Goal: Task Accomplishment & Management: Manage account settings

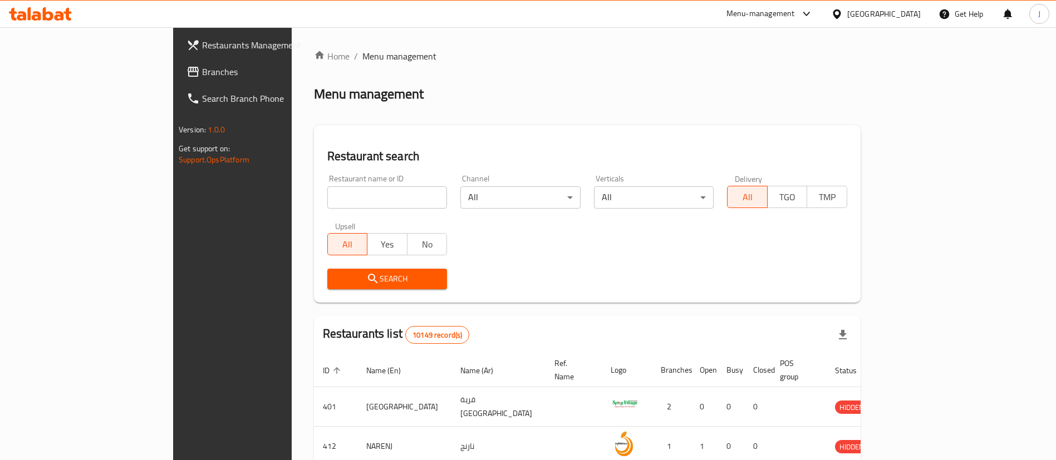
click at [202, 72] on span "Branches" at bounding box center [271, 71] width 139 height 13
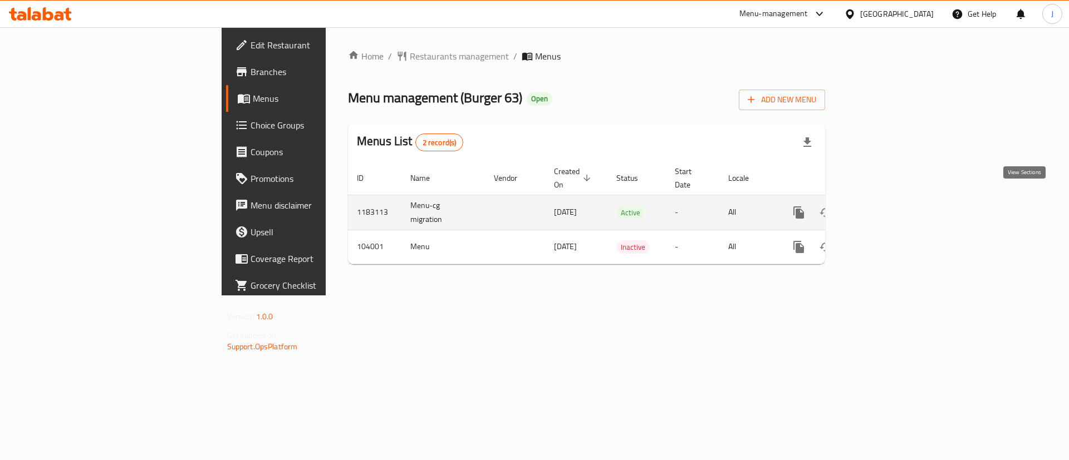
click at [885, 206] on icon "enhanced table" at bounding box center [878, 212] width 13 height 13
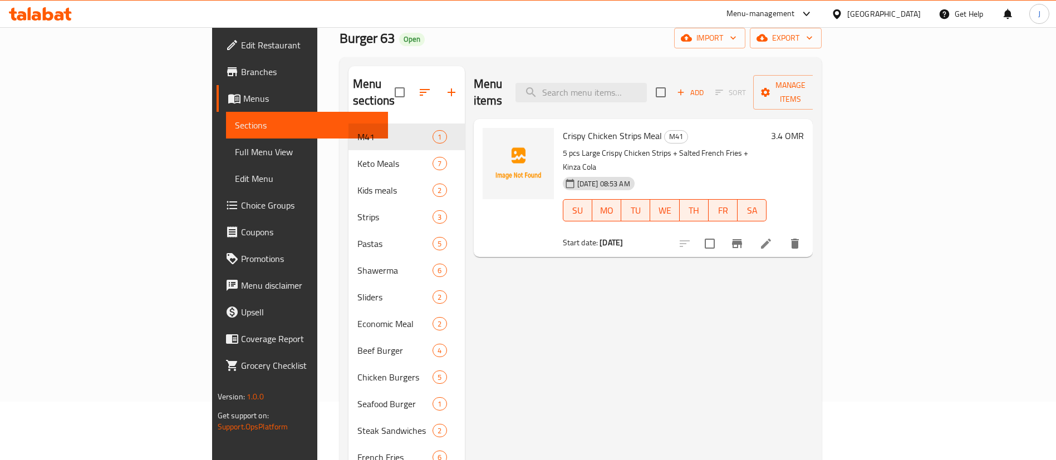
scroll to position [83, 0]
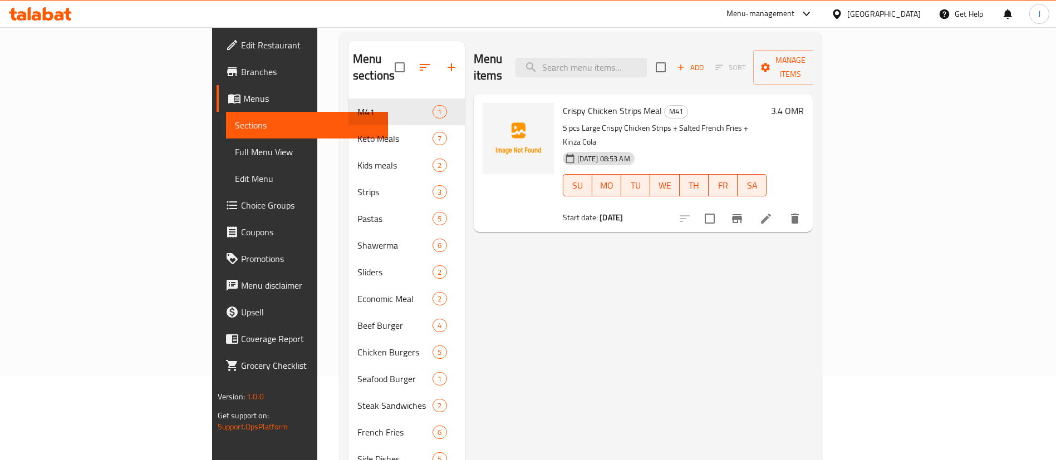
click at [766, 71] on div "Menu items Add Sort Manage items" at bounding box center [643, 67] width 339 height 53
click at [813, 281] on div "Menu items Add Sort Manage items Crispy Chicken Strips Meal M41 5 pcs Large Cri…" at bounding box center [639, 325] width 348 height 569
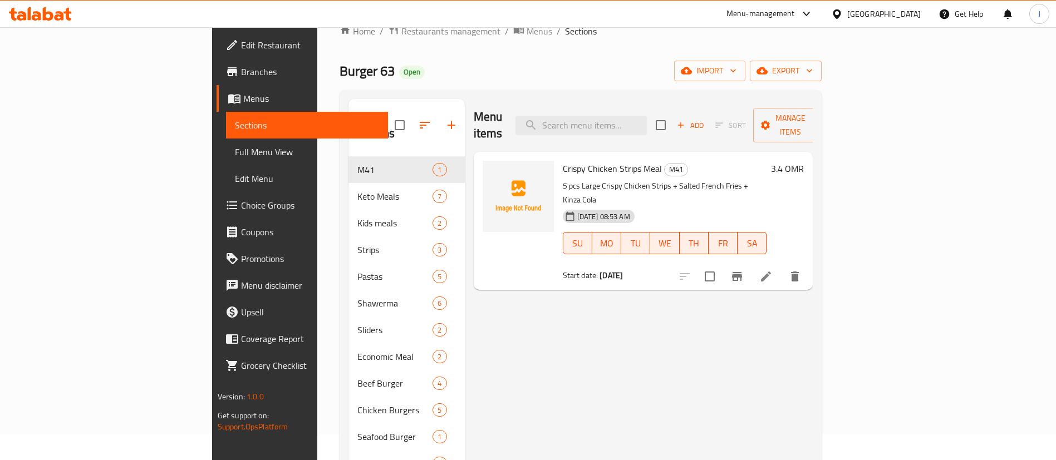
scroll to position [0, 0]
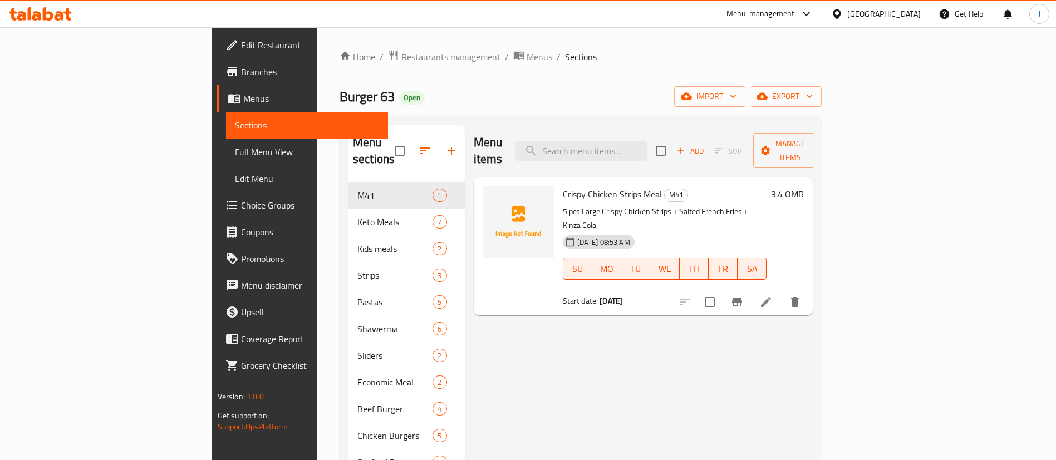
click at [802, 318] on div "Menu items Add Sort Manage items Crispy Chicken Strips Meal M41 5 pcs Large Cri…" at bounding box center [639, 409] width 348 height 569
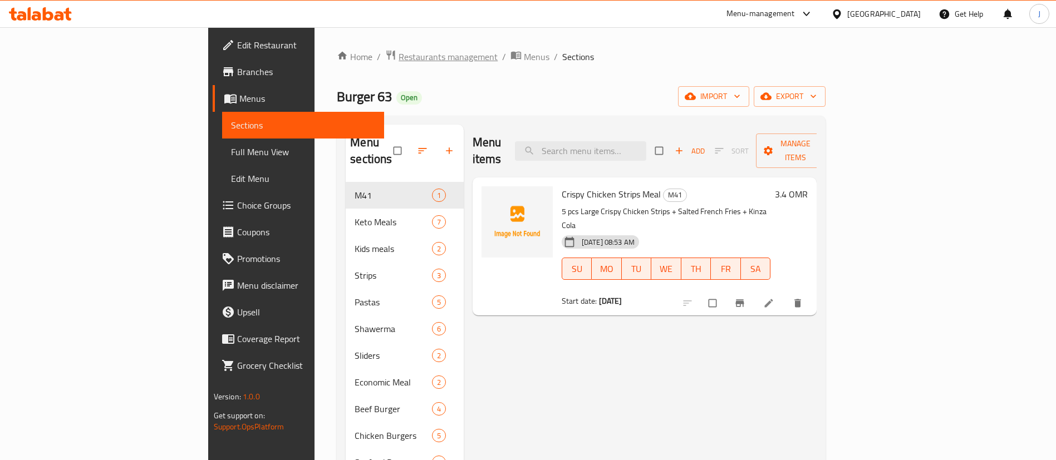
click at [398, 58] on span "Restaurants management" at bounding box center [447, 56] width 99 height 13
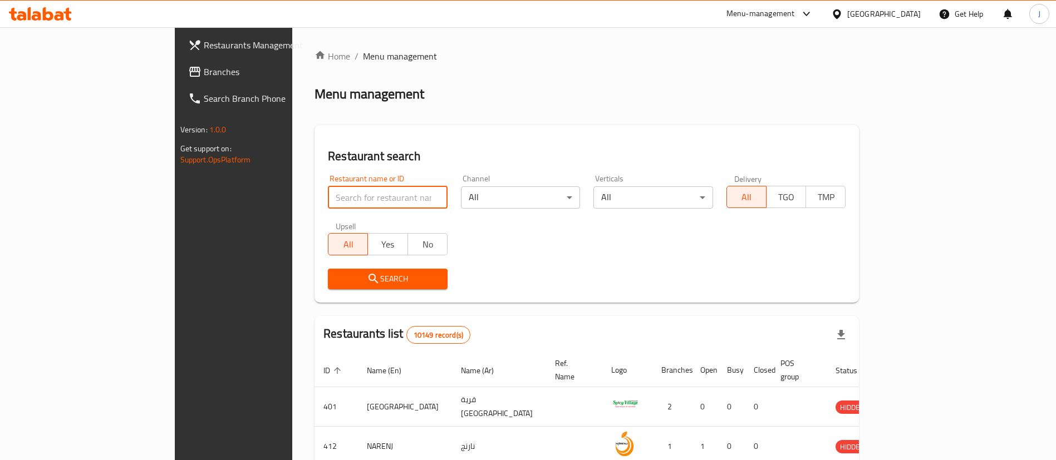
click at [328, 189] on input "search" at bounding box center [388, 197] width 120 height 22
click button "Search" at bounding box center [388, 279] width 120 height 21
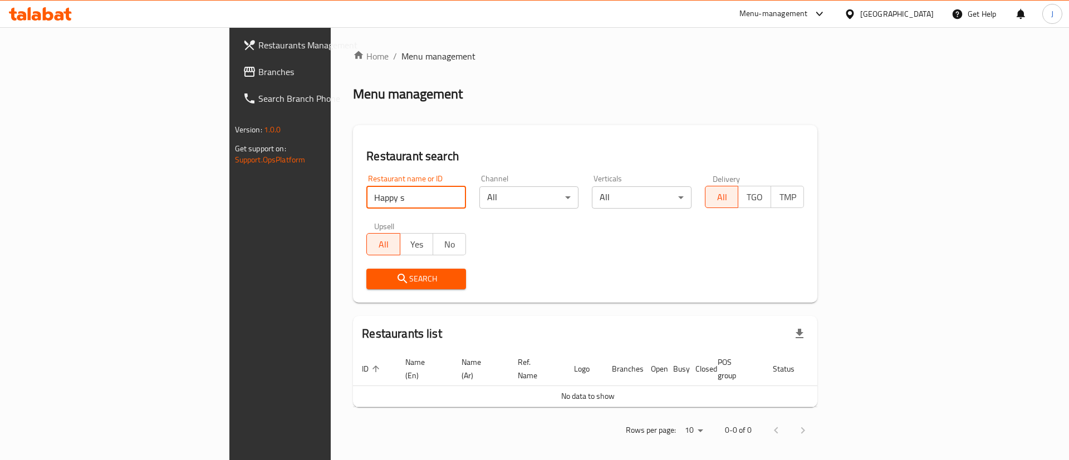
type input "Happy s"
click button "Search" at bounding box center [416, 279] width 100 height 21
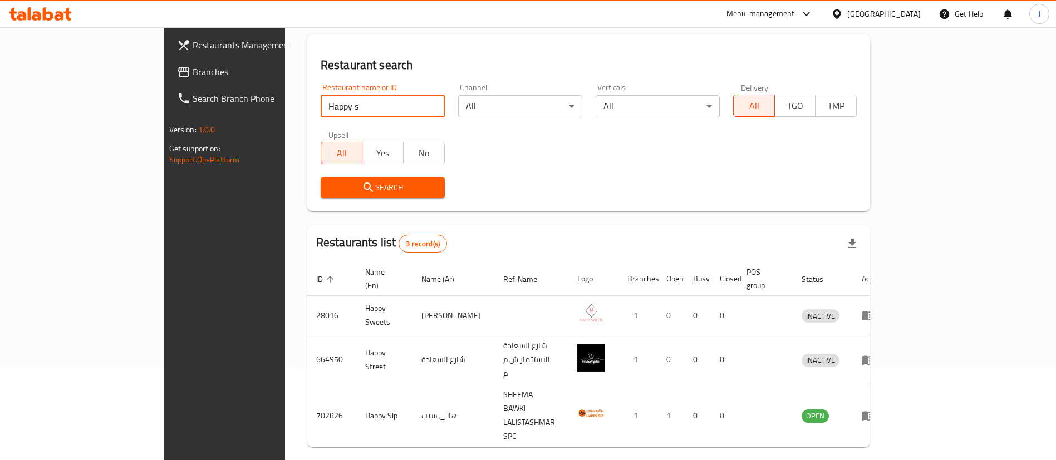
scroll to position [93, 0]
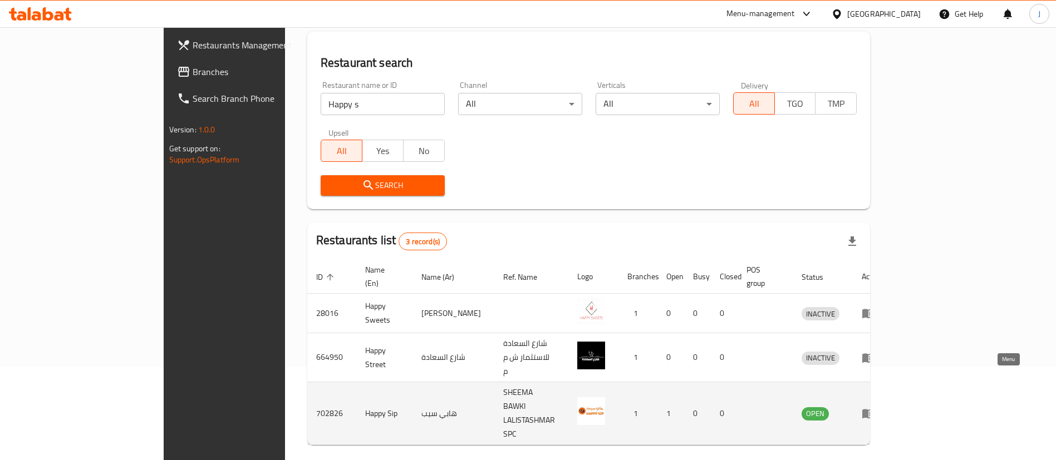
click at [874, 410] on icon "enhanced table" at bounding box center [868, 414] width 12 height 9
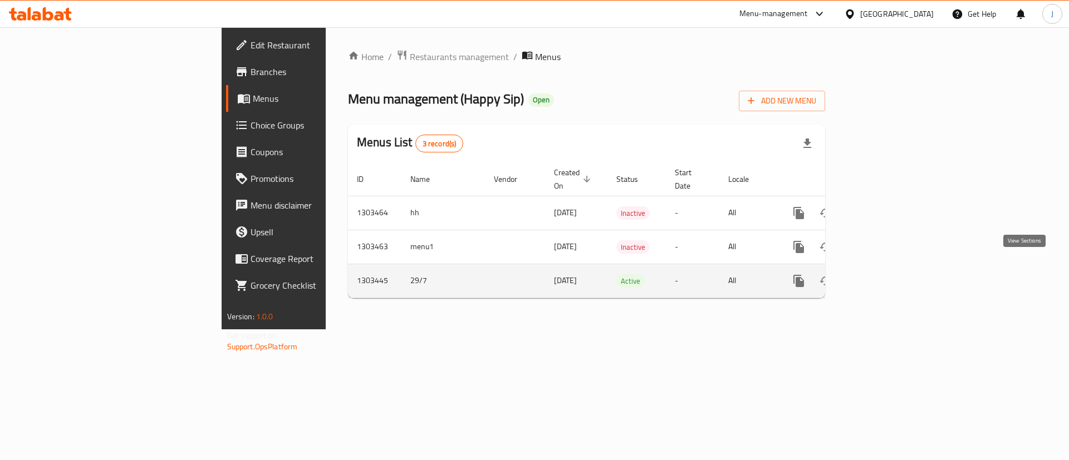
click at [885, 274] on icon "enhanced table" at bounding box center [878, 280] width 13 height 13
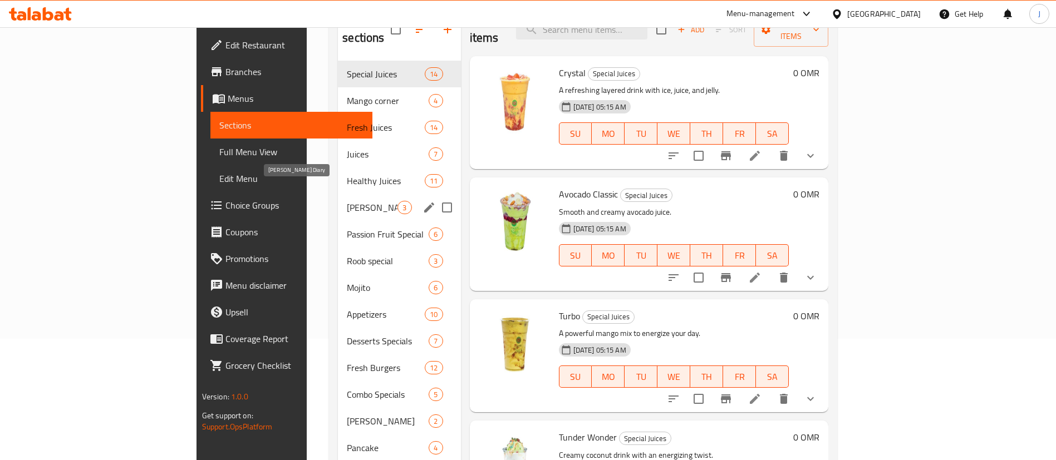
scroll to position [83, 0]
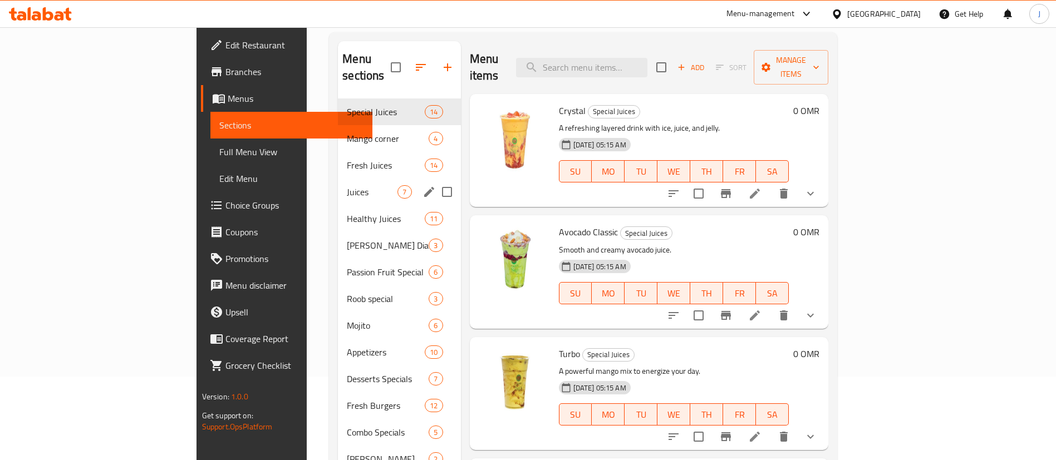
click at [338, 183] on div "Juices 7" at bounding box center [399, 192] width 122 height 27
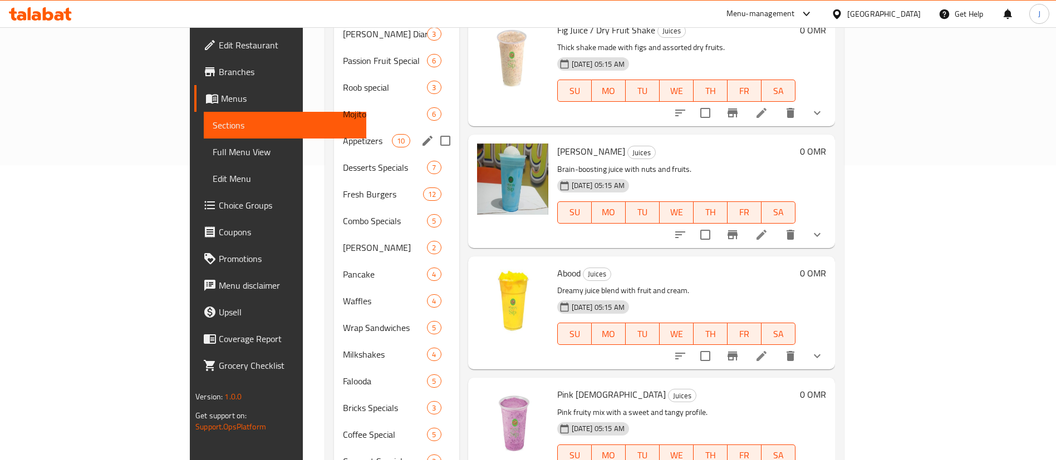
scroll to position [45, 0]
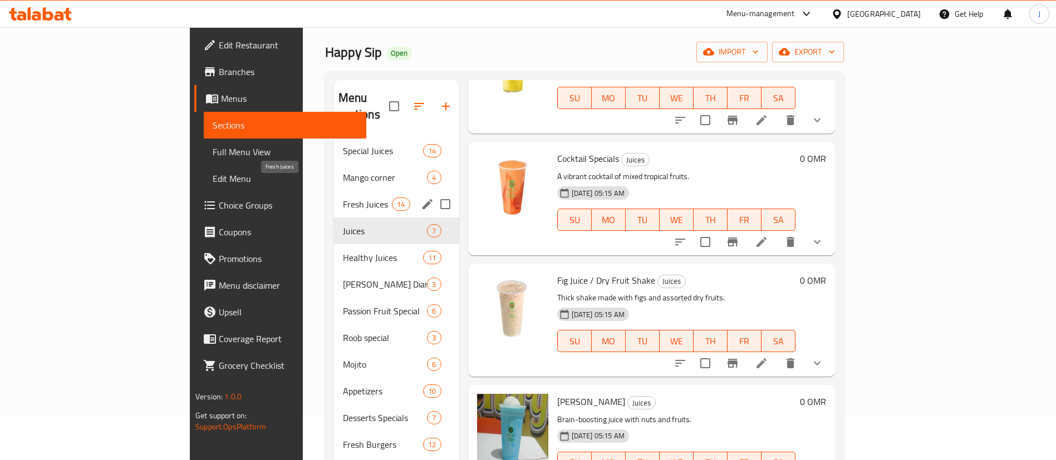
click at [343, 198] on span "Fresh Juices" at bounding box center [368, 204] width 50 height 13
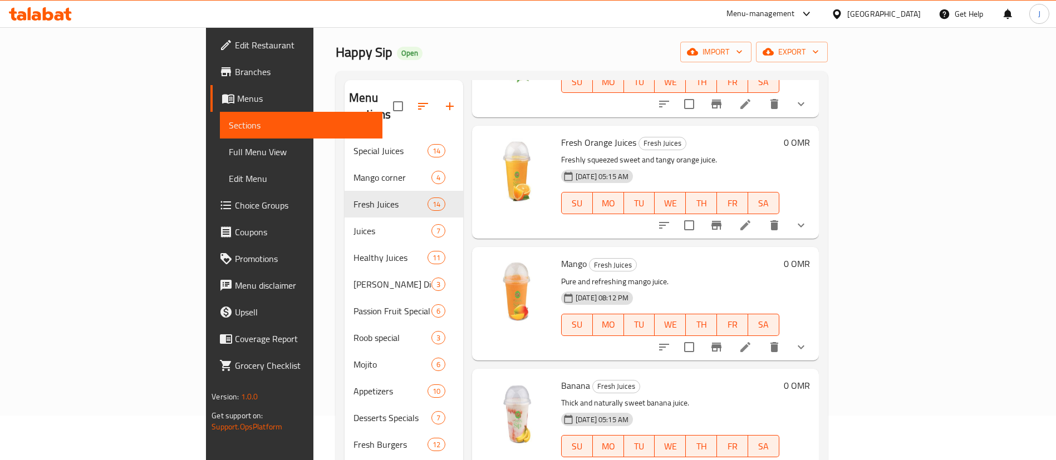
scroll to position [279, 0]
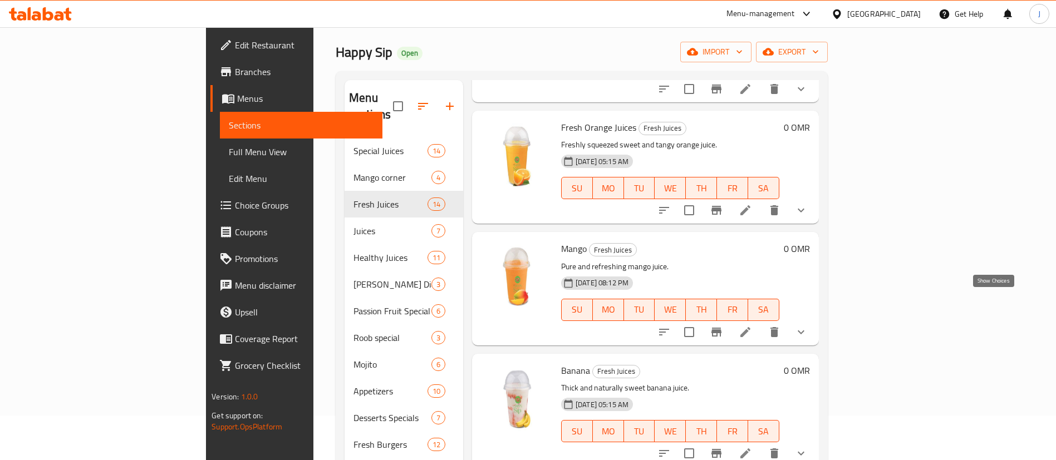
click at [804, 330] on icon "show more" at bounding box center [800, 332] width 7 height 4
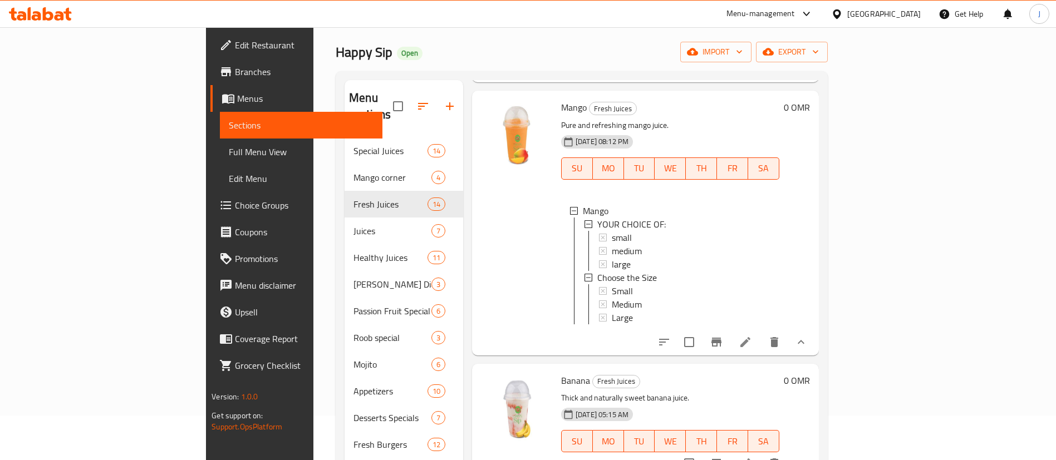
scroll to position [446, 0]
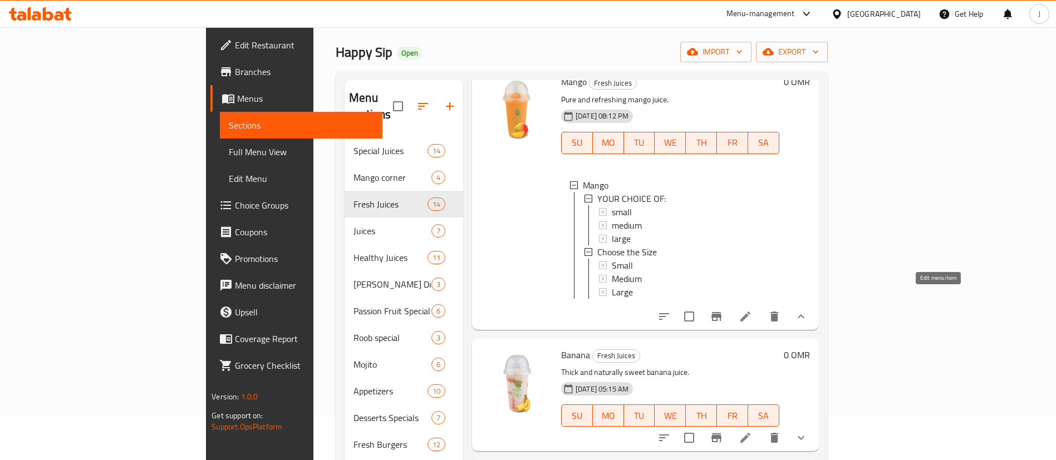
click at [752, 310] on icon at bounding box center [744, 316] width 13 height 13
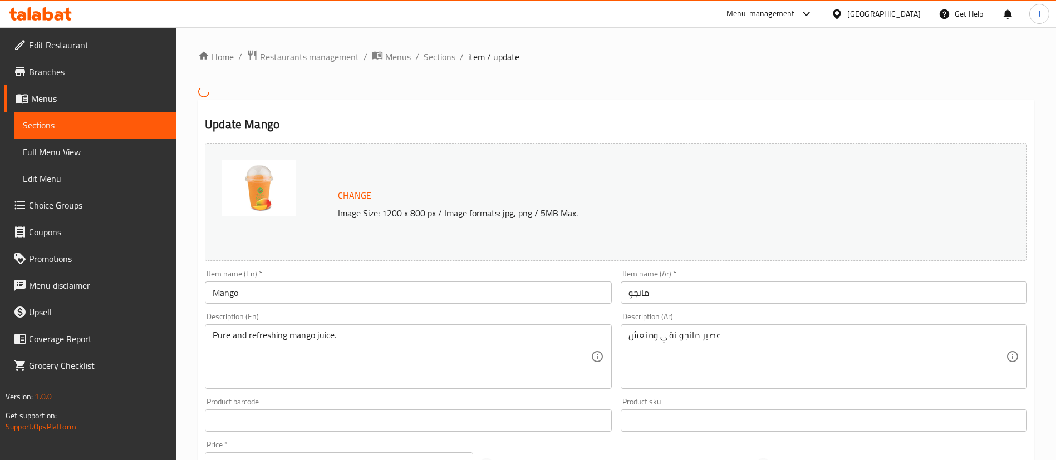
scroll to position [399, 0]
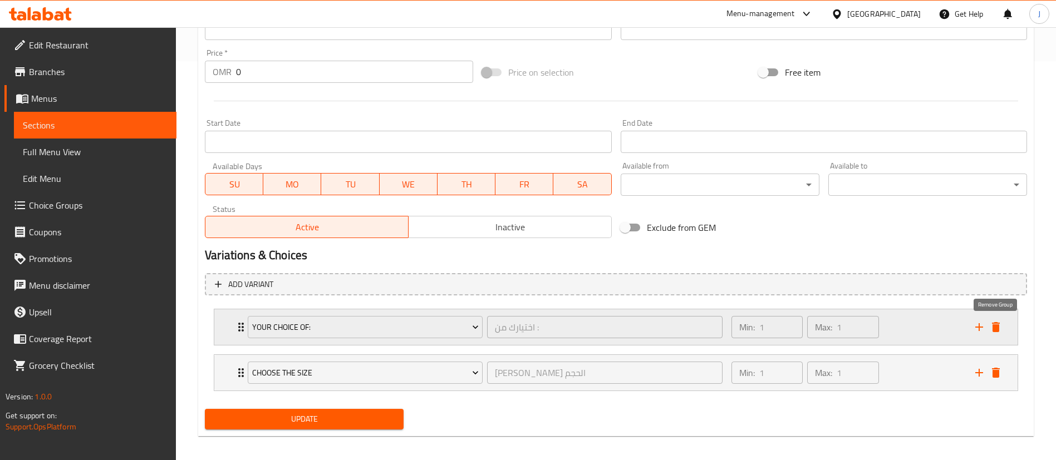
click at [992, 321] on icon "delete" at bounding box center [995, 327] width 13 height 13
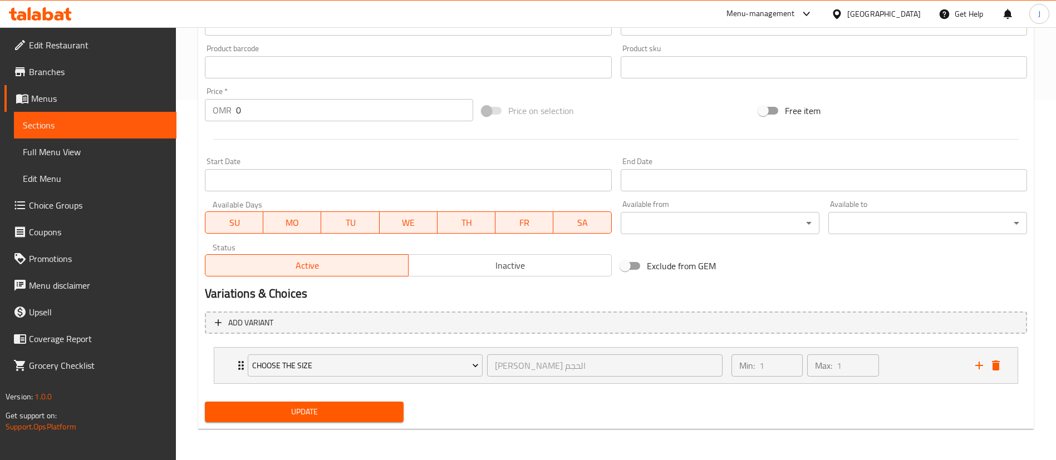
scroll to position [361, 0]
click at [222, 367] on div "Choose the Size اختر من الحجم ​ Min: 1 ​ Max: 1 ​" at bounding box center [615, 366] width 803 height 36
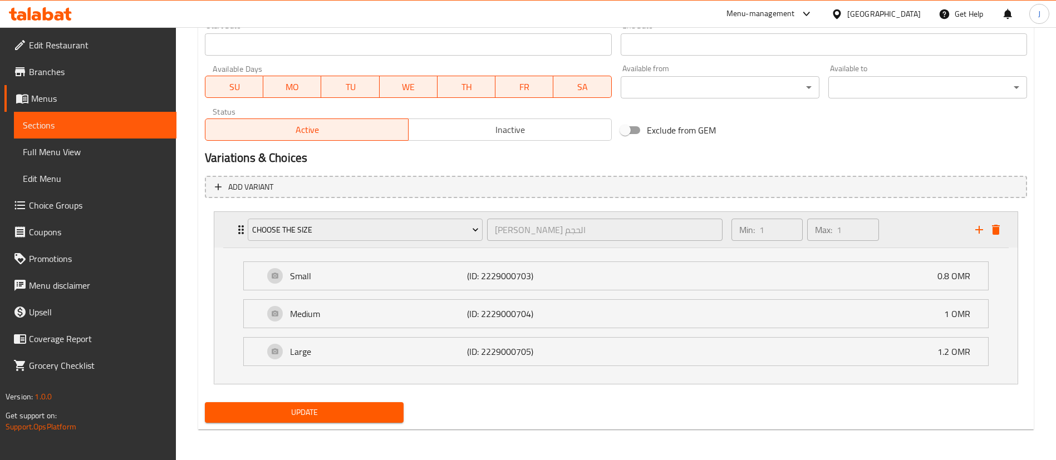
scroll to position [497, 0]
click at [395, 242] on div "Choose the Size" at bounding box center [364, 229] width 239 height 27
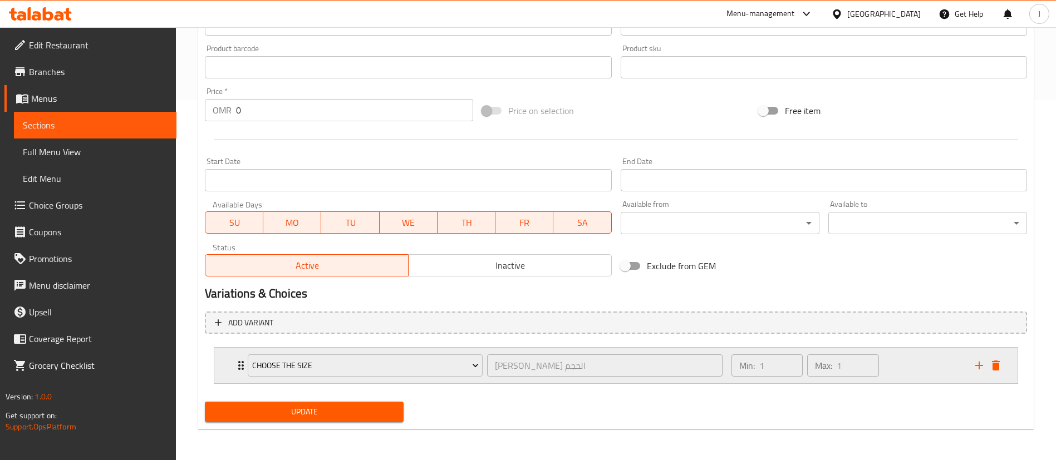
scroll to position [361, 0]
click at [357, 370] on span "Choose the Size" at bounding box center [365, 366] width 227 height 14
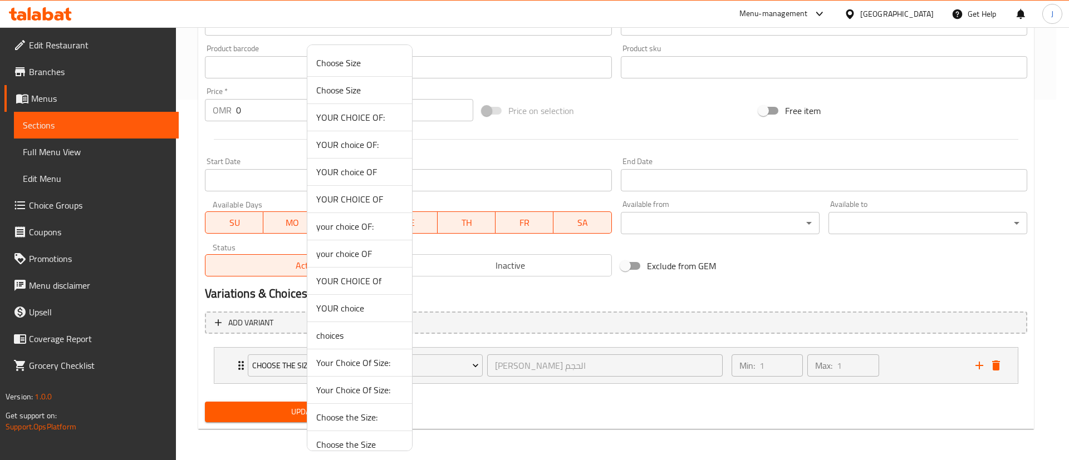
click at [347, 363] on span "Your Choice Of Size:" at bounding box center [359, 362] width 87 height 13
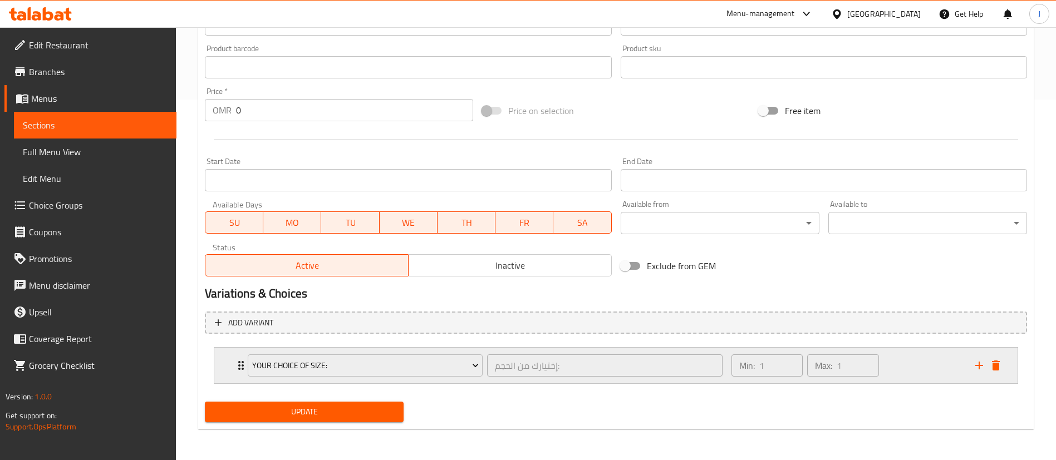
click at [228, 362] on div "Your Choice Of Size: إختيارك من الحجم: ​ Min: 1 ​ Max: 1 ​" at bounding box center [615, 366] width 803 height 36
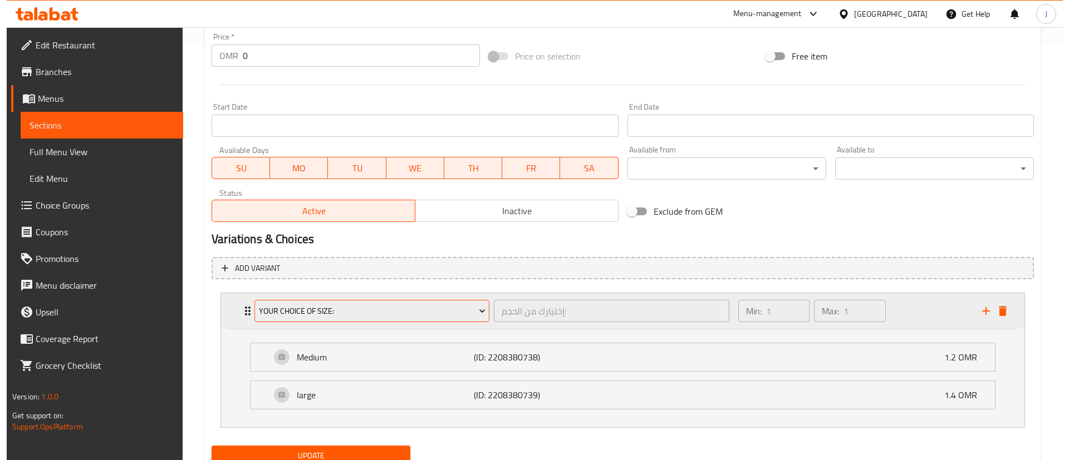
scroll to position [459, 0]
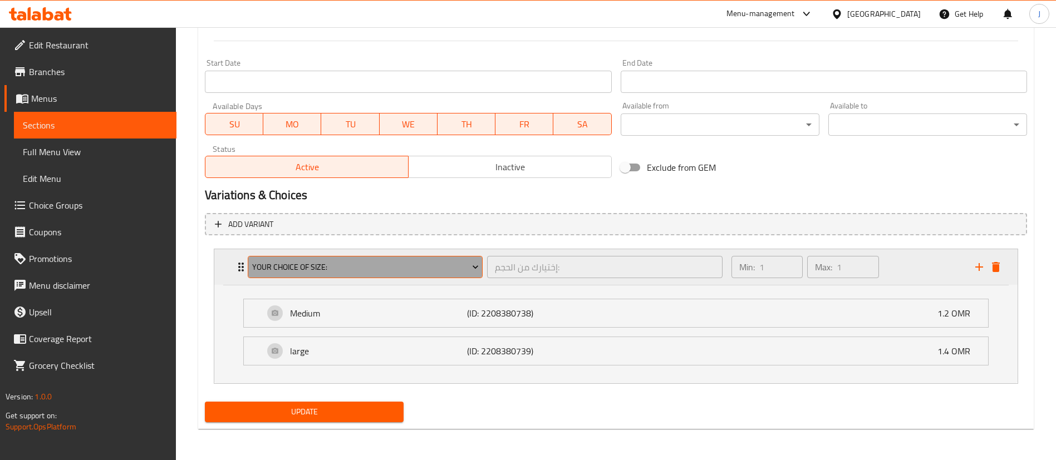
click at [319, 268] on span "Your Choice Of Size:" at bounding box center [365, 267] width 227 height 14
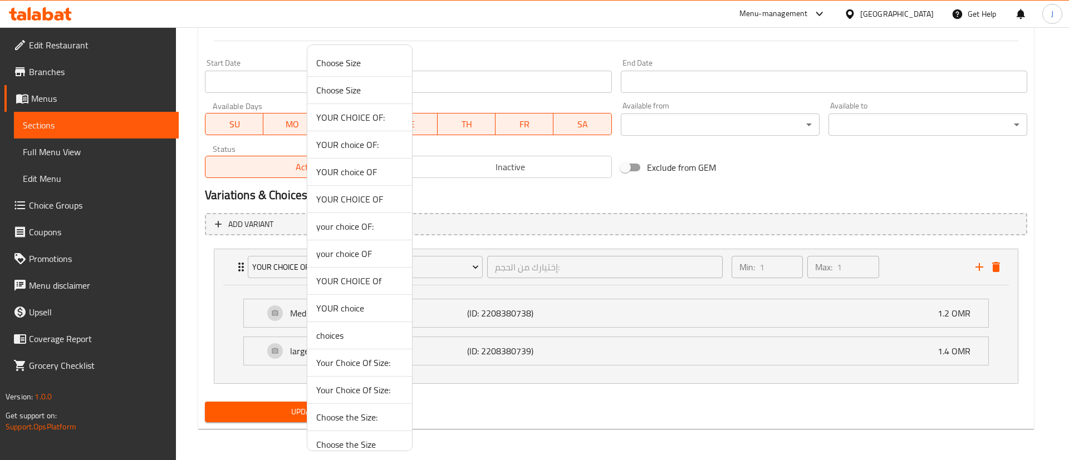
click at [351, 391] on span "Your Choice Of Size:" at bounding box center [359, 389] width 87 height 13
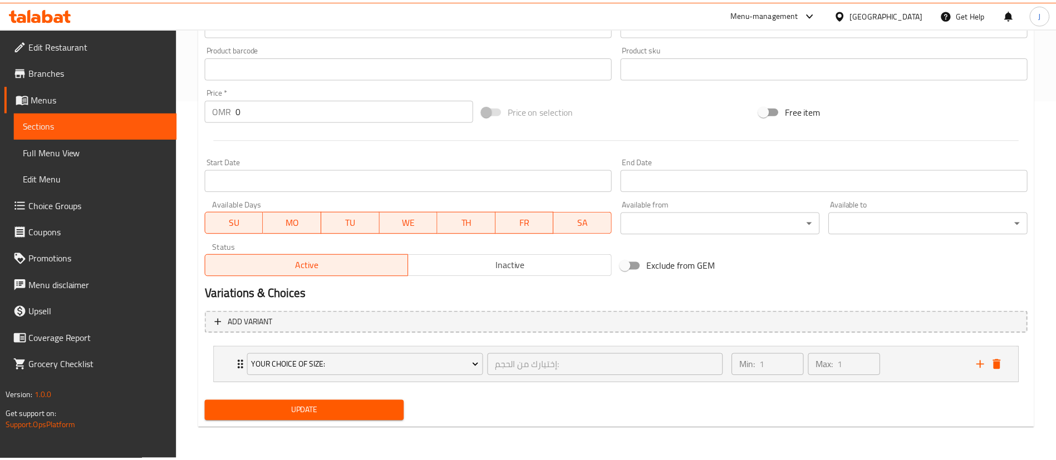
scroll to position [361, 0]
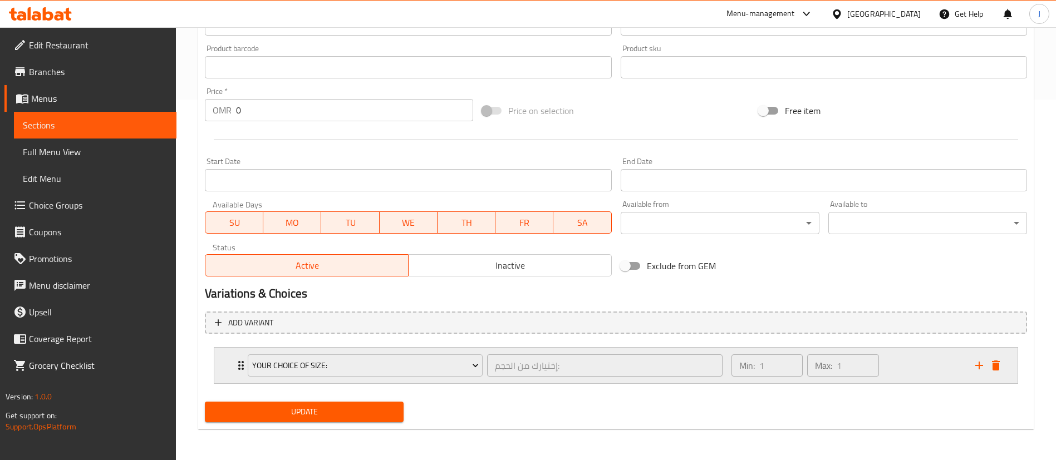
click at [223, 359] on div "Your Choice Of Size: إختيارك من الحجم: ​ Min: 1 ​ Max: 1 ​" at bounding box center [615, 366] width 803 height 36
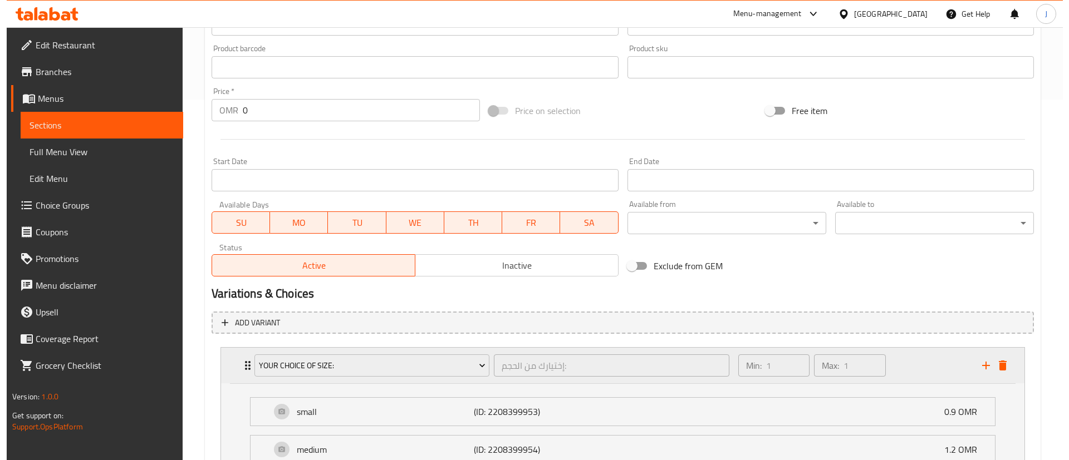
scroll to position [459, 0]
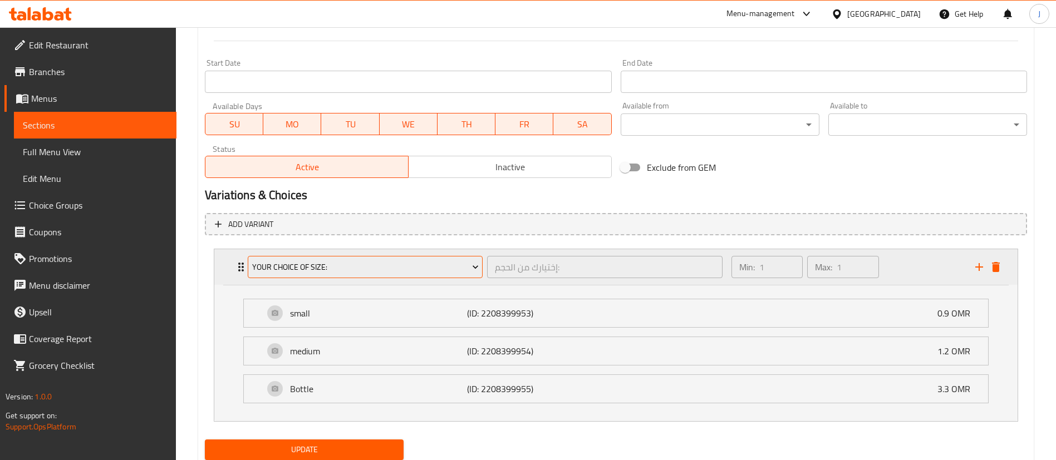
click at [326, 272] on span "Your Choice Of Size:" at bounding box center [365, 267] width 227 height 14
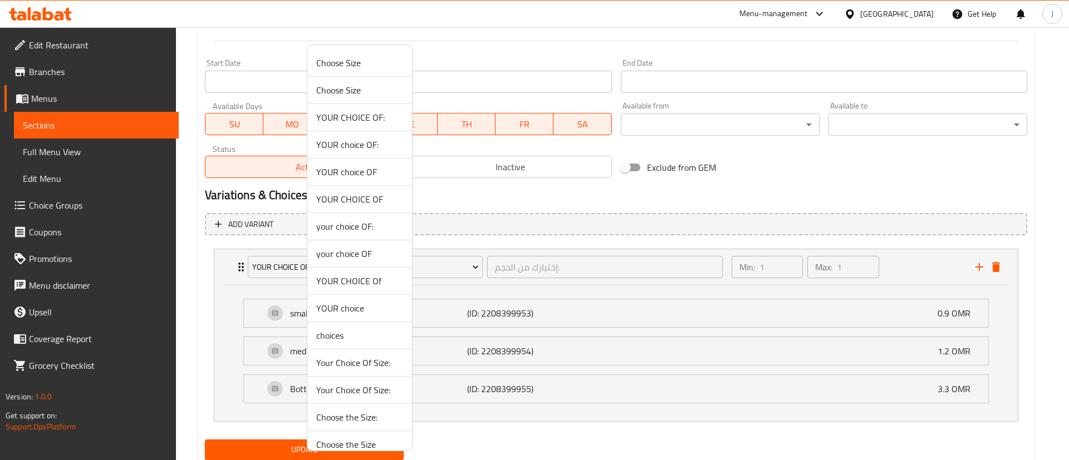
click at [352, 206] on span "YOUR CHOICE OF" at bounding box center [359, 199] width 87 height 13
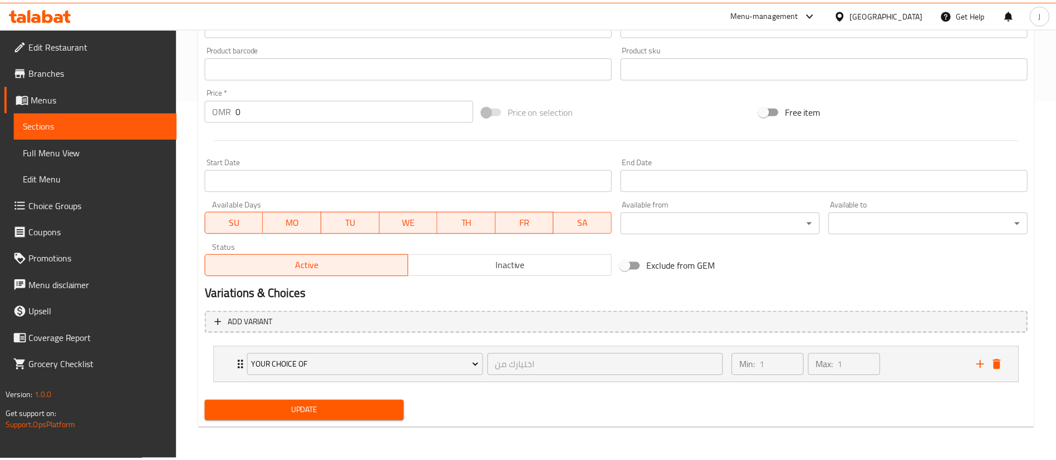
scroll to position [361, 0]
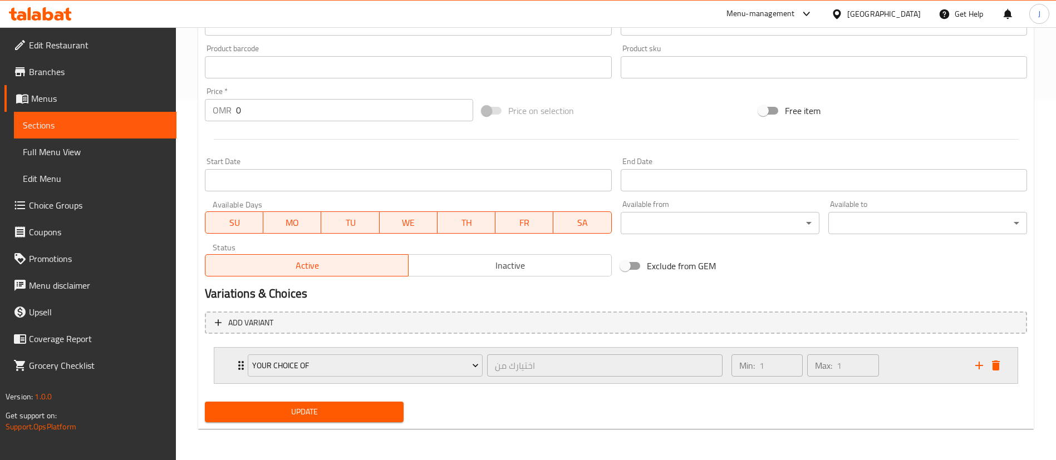
click at [221, 366] on div "YOUR CHOICE OF اختيارك من ​ Min: 1 ​ Max: 1 ​" at bounding box center [615, 366] width 803 height 36
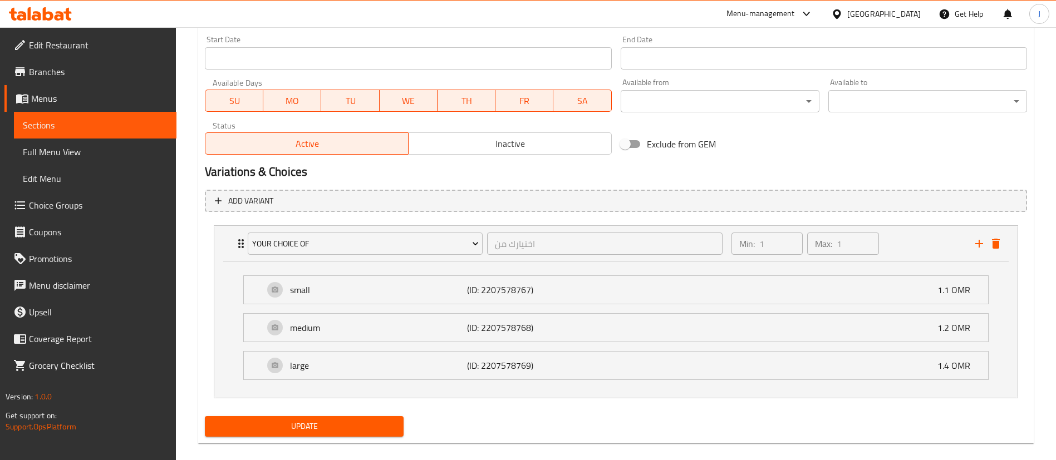
scroll to position [497, 0]
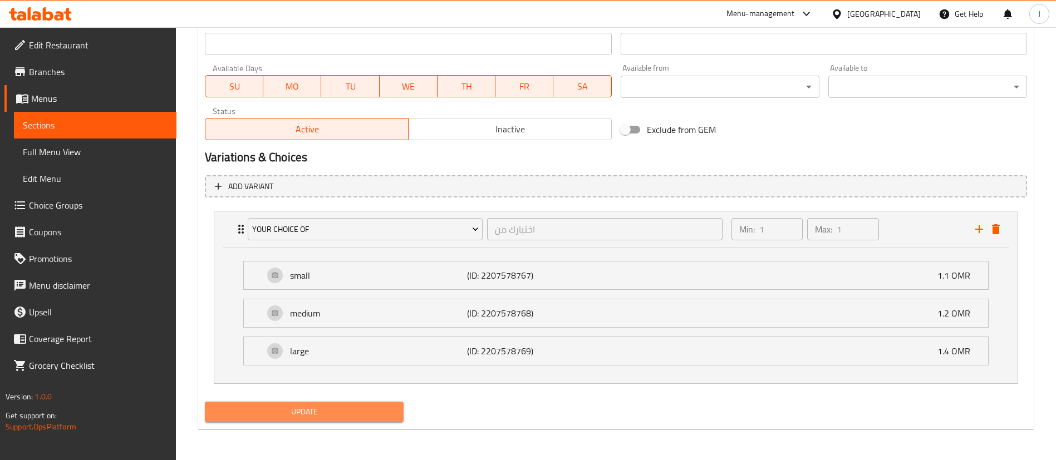
click at [303, 412] on span "Update" at bounding box center [304, 412] width 181 height 14
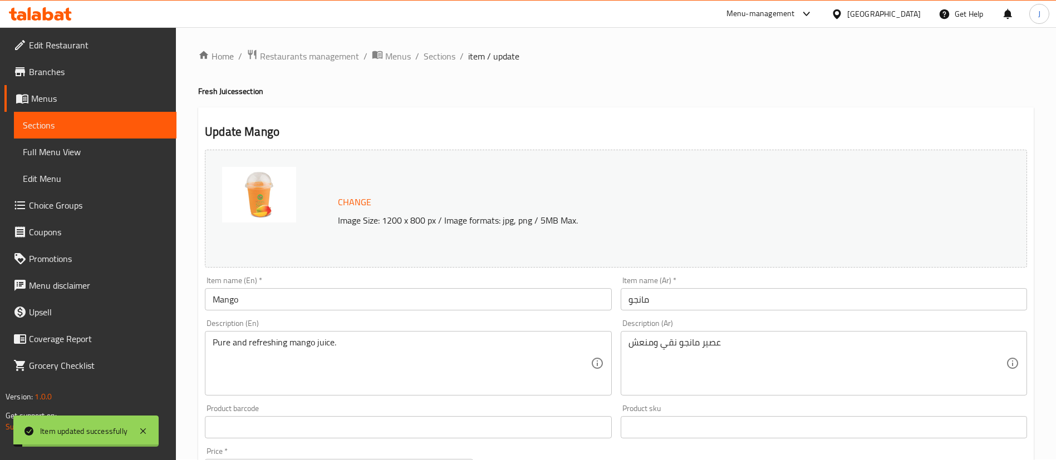
scroll to position [0, 0]
click at [446, 58] on span "Sections" at bounding box center [440, 56] width 32 height 13
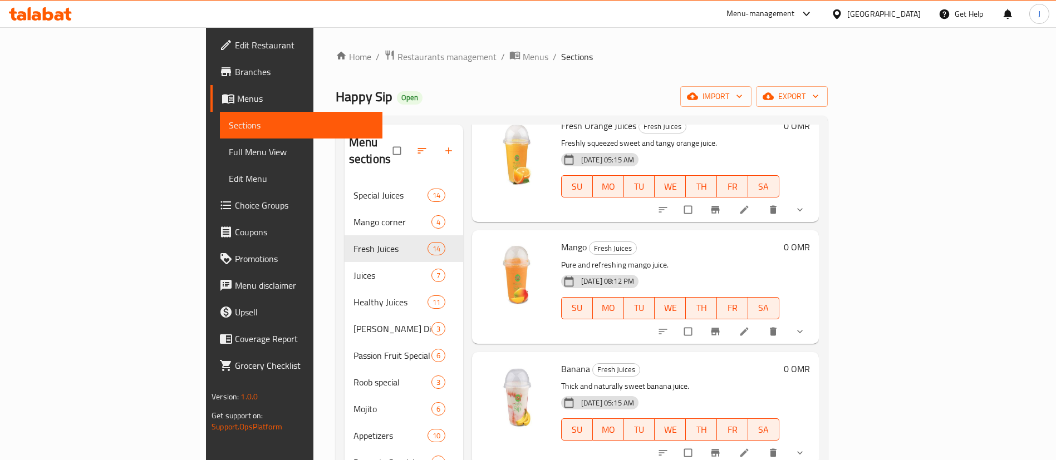
scroll to position [334, 0]
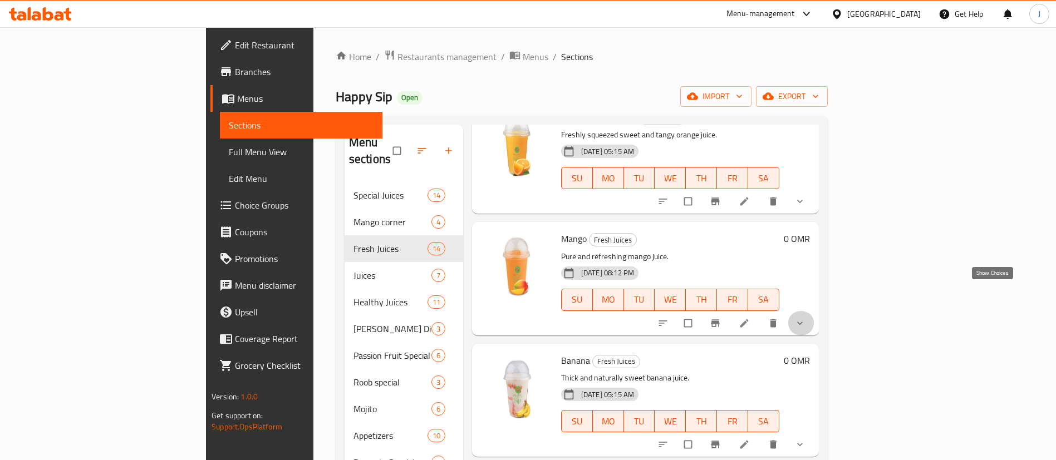
click at [805, 318] on icon "show more" at bounding box center [799, 323] width 11 height 11
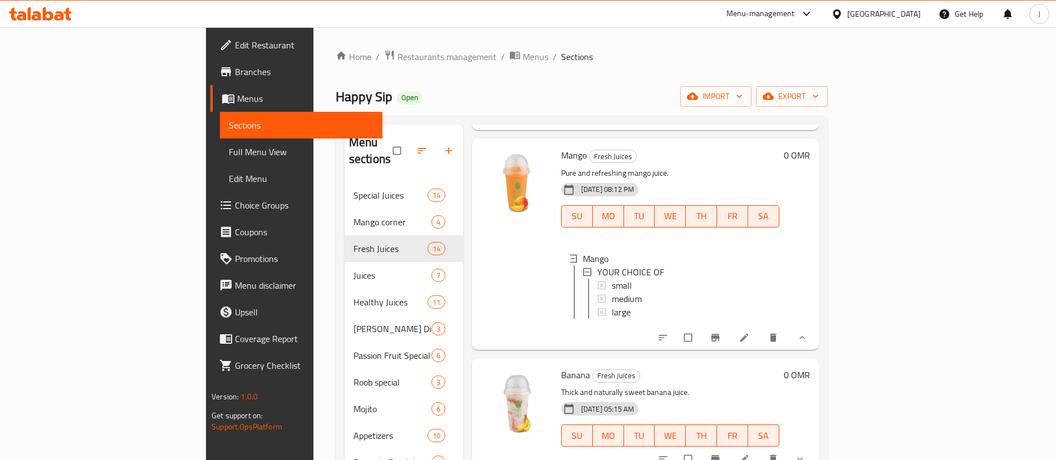
scroll to position [2, 0]
click at [808, 332] on icon "show more" at bounding box center [801, 337] width 11 height 11
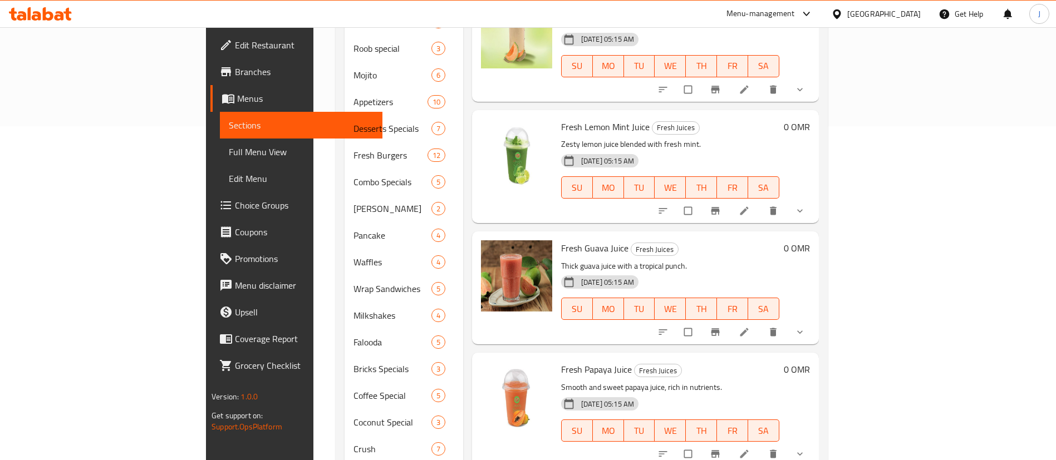
scroll to position [880, 0]
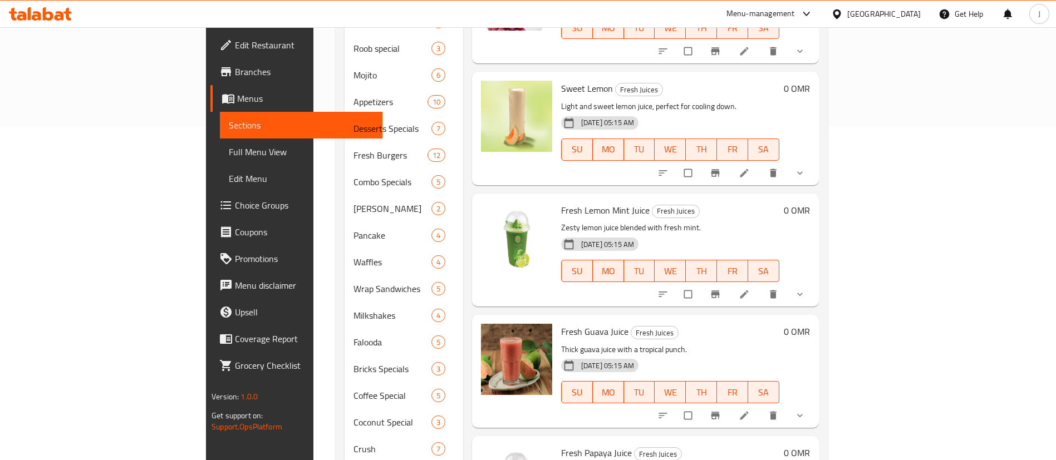
drag, startPoint x: 998, startPoint y: 263, endPoint x: 990, endPoint y: 263, distance: 7.8
click at [805, 289] on icon "show more" at bounding box center [799, 294] width 11 height 11
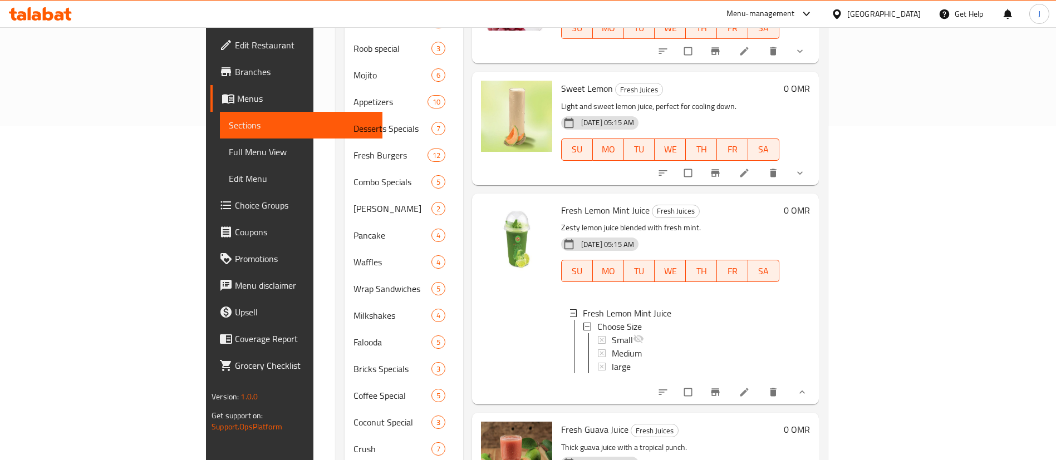
scroll to position [963, 0]
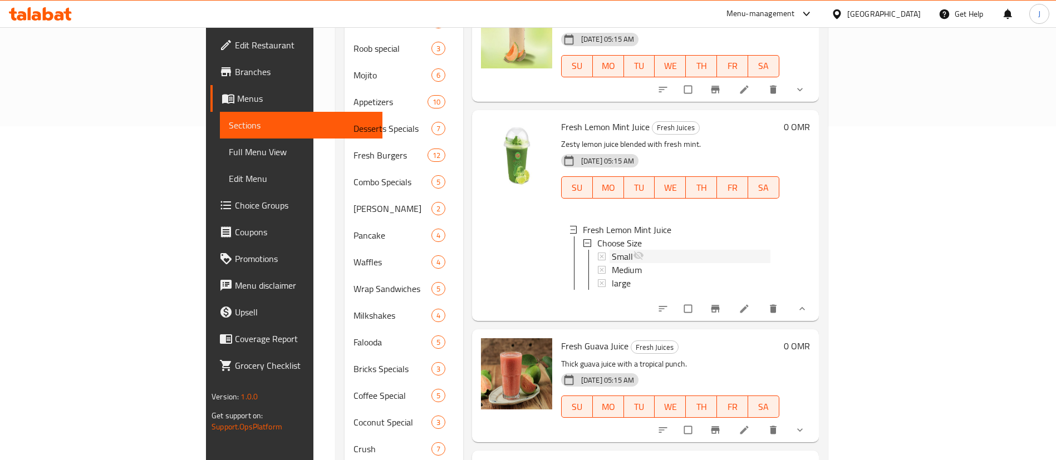
click at [612, 250] on div "Small" at bounding box center [691, 256] width 159 height 13
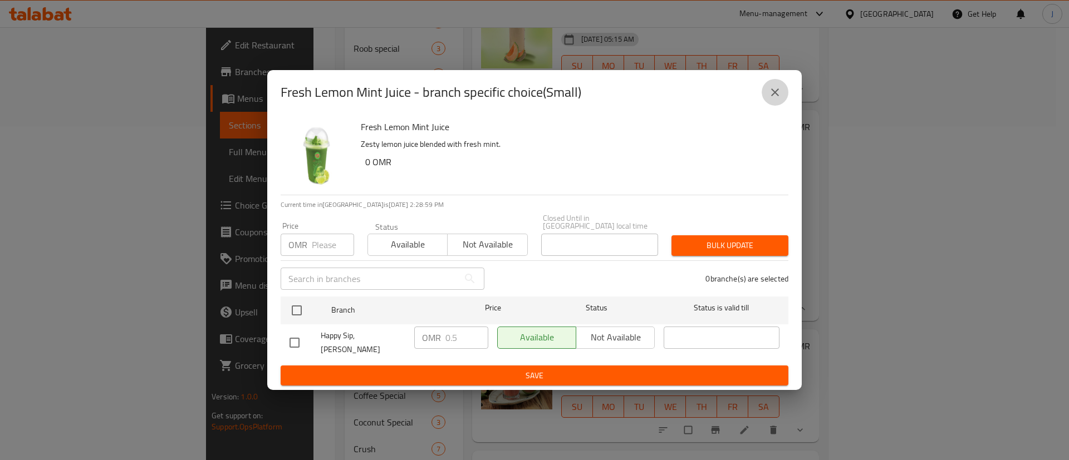
click at [767, 101] on button "close" at bounding box center [774, 92] width 27 height 27
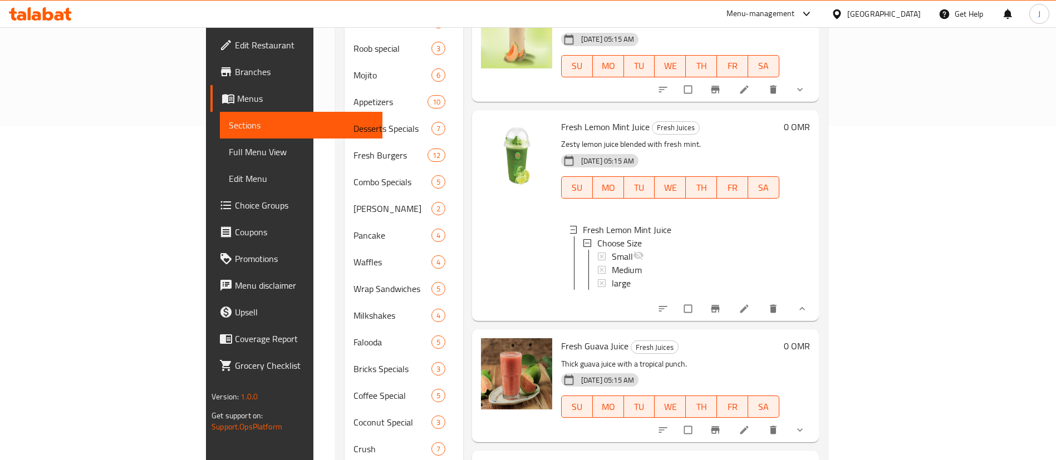
click at [612, 250] on span "Small" at bounding box center [622, 256] width 21 height 13
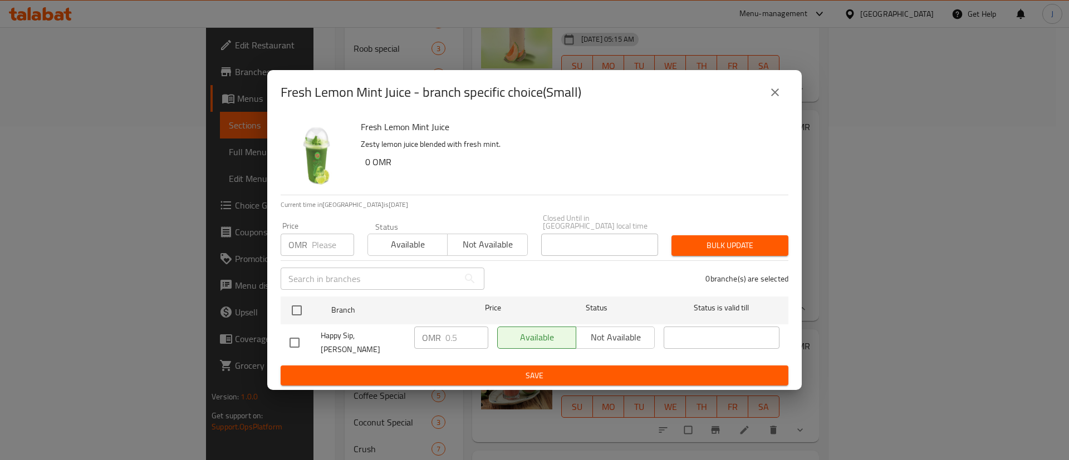
click at [777, 220] on div "Price OMR Price Status Available Not available Closed Until in Oman local time …" at bounding box center [534, 235] width 521 height 55
click at [782, 79] on div "Fresh Lemon Mint Juice - branch specific choice(Small)" at bounding box center [534, 92] width 534 height 45
click at [777, 96] on icon "close" at bounding box center [775, 92] width 8 height 8
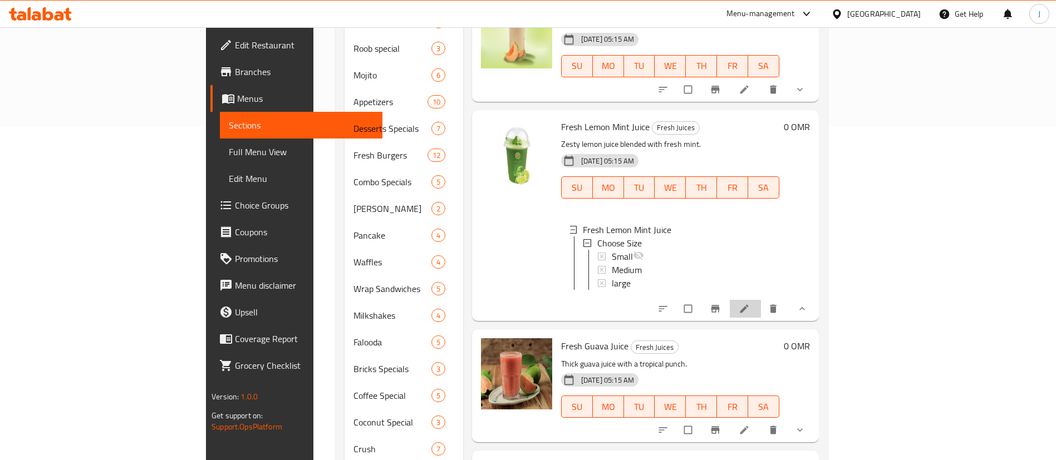
click at [761, 300] on li at bounding box center [745, 309] width 31 height 18
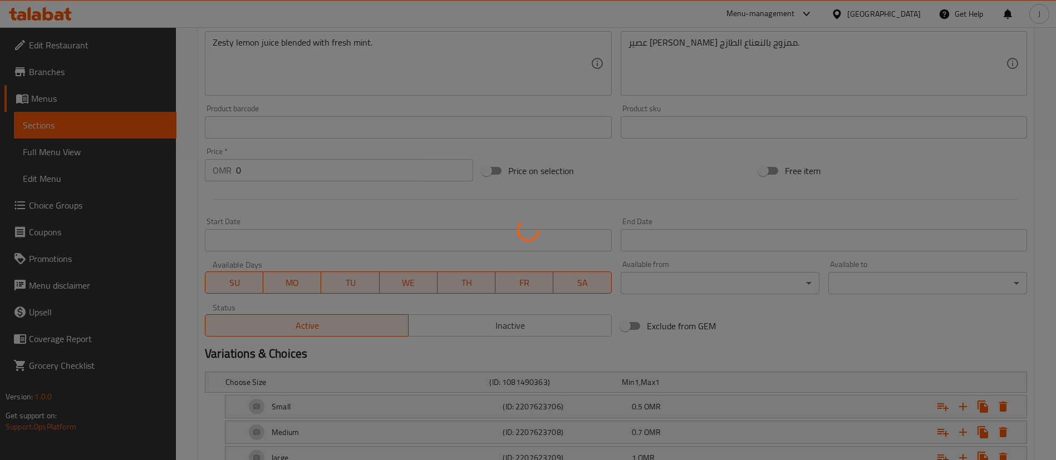
scroll to position [380, 0]
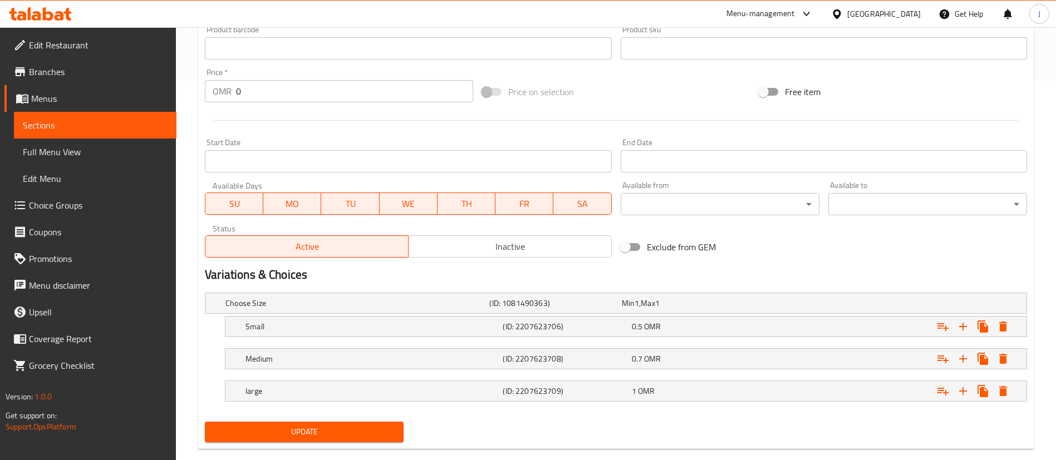
click at [668, 309] on div "0.5 OMR" at bounding box center [685, 303] width 127 height 11
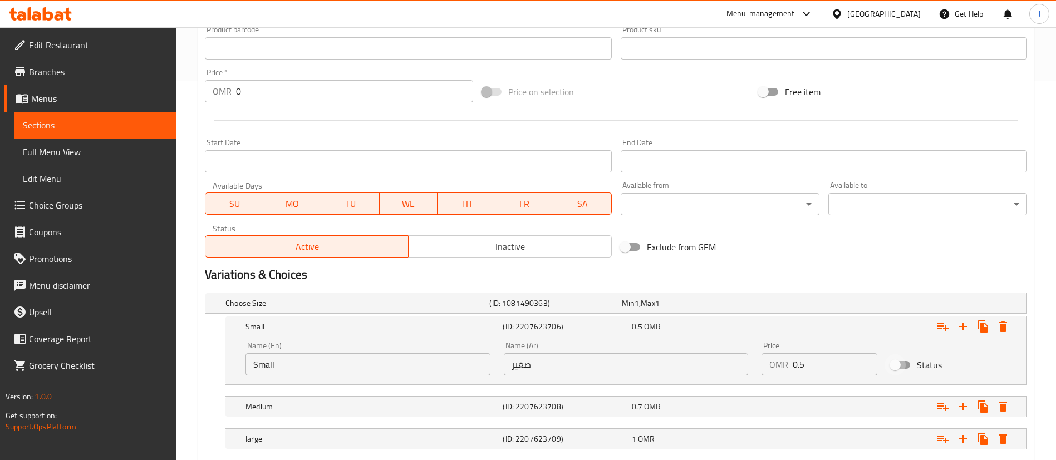
click at [907, 365] on input "Status" at bounding box center [894, 365] width 63 height 21
checkbox input "true"
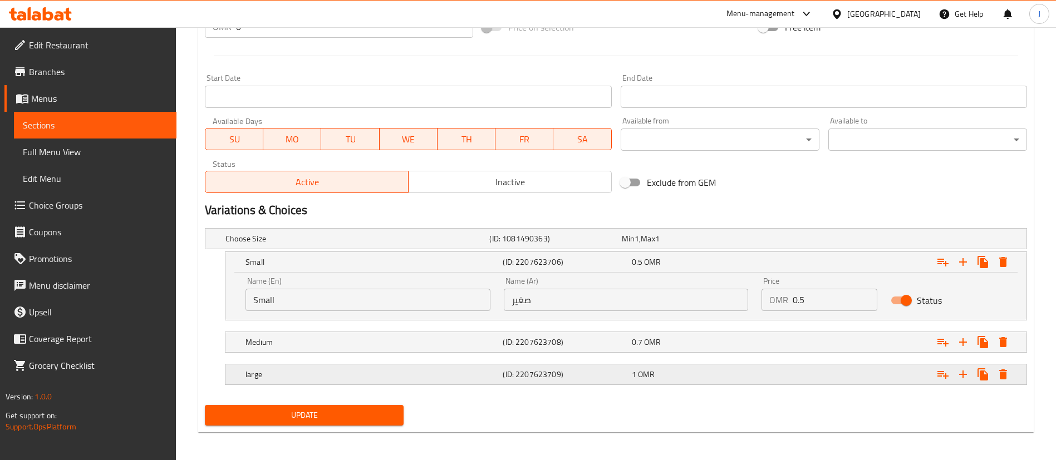
scroll to position [447, 0]
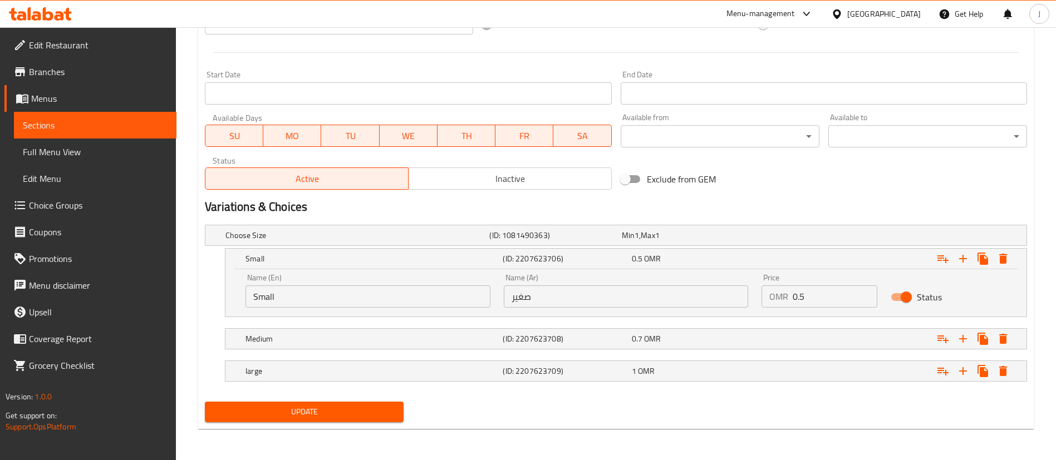
click at [366, 407] on span "Update" at bounding box center [304, 412] width 181 height 14
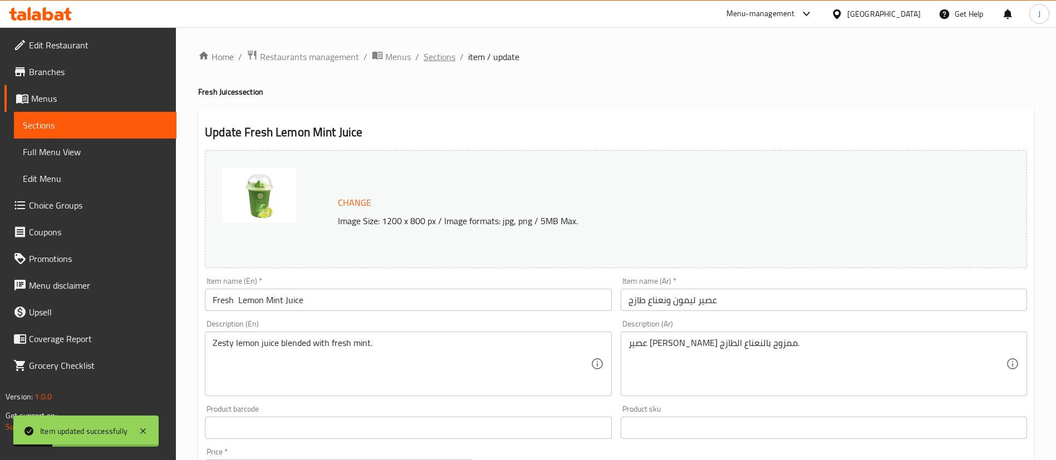
click at [445, 61] on span "Sections" at bounding box center [440, 56] width 32 height 13
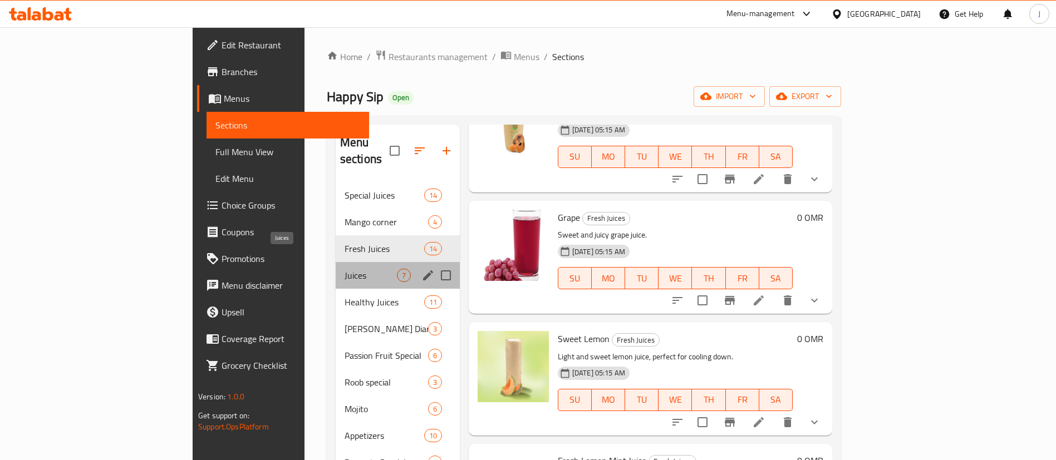
click at [344, 269] on span "Juices" at bounding box center [370, 275] width 52 height 13
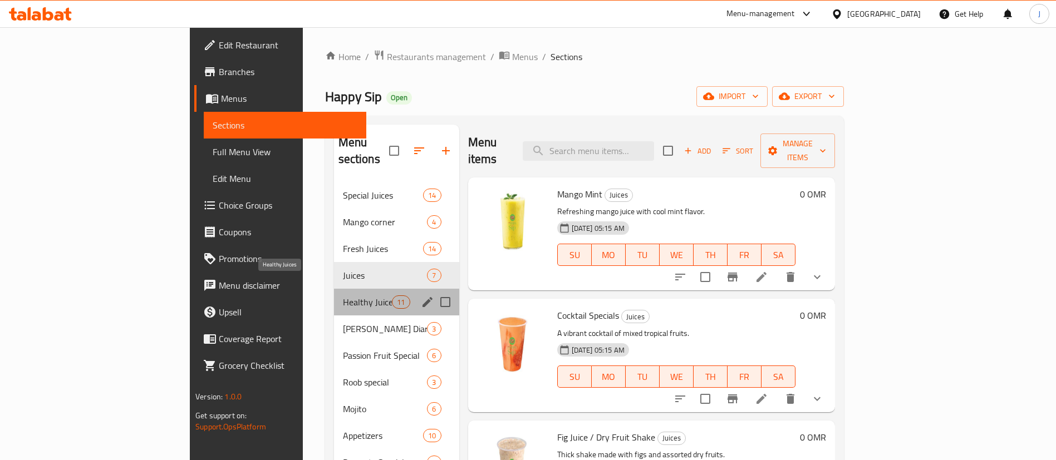
drag, startPoint x: 278, startPoint y: 283, endPoint x: 279, endPoint y: 274, distance: 9.1
click at [334, 289] on div "Healthy Juices 11" at bounding box center [396, 302] width 125 height 27
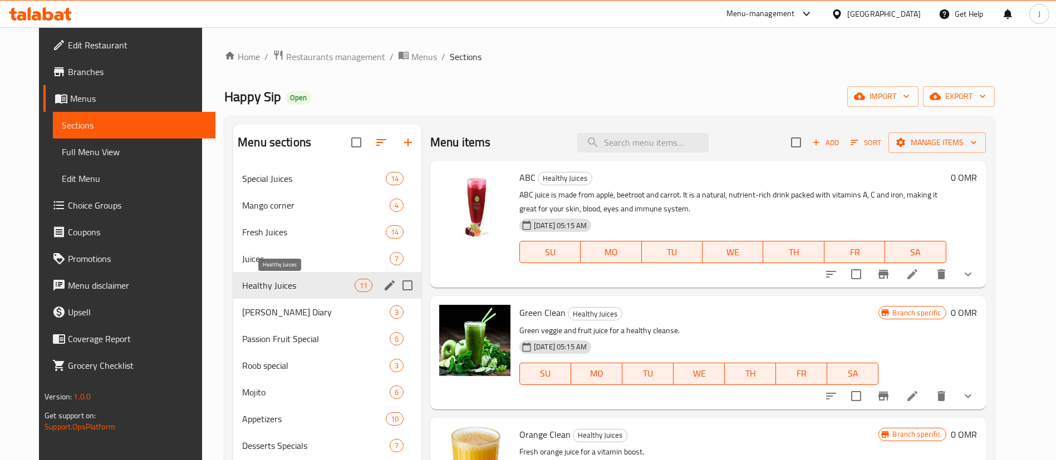
click at [273, 285] on span "Healthy Juices" at bounding box center [298, 285] width 112 height 13
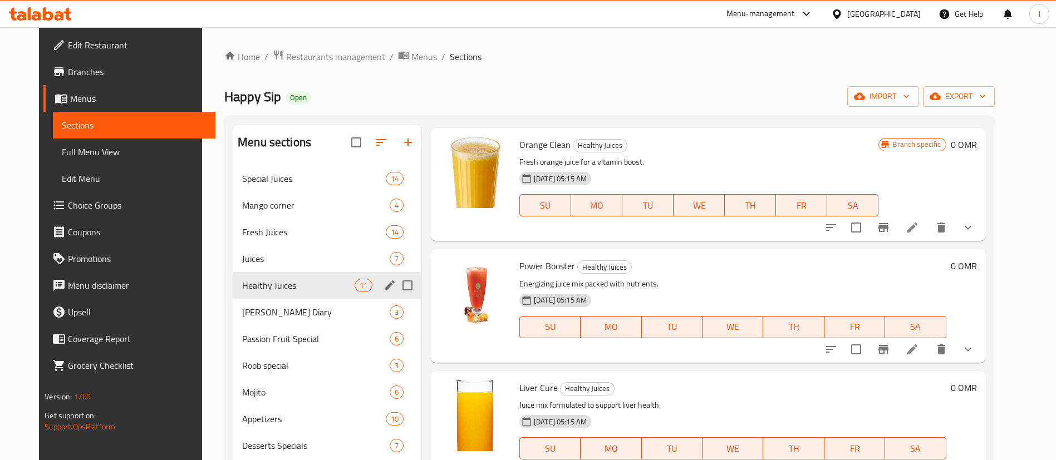
scroll to position [334, 0]
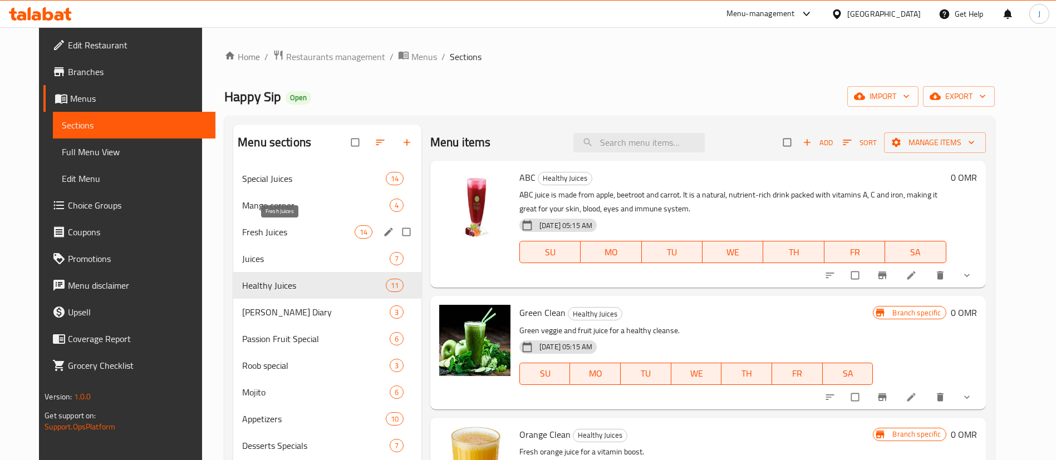
click at [242, 238] on span "Fresh Juices" at bounding box center [298, 231] width 112 height 13
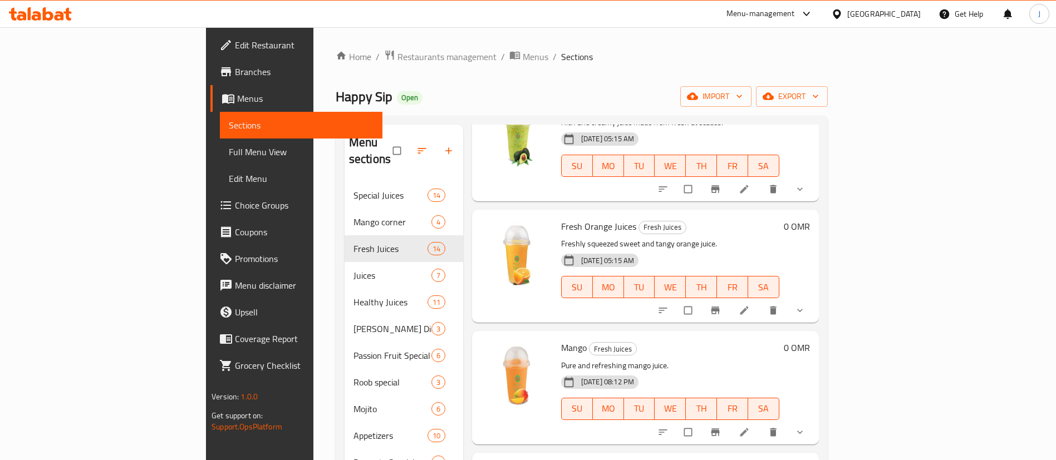
scroll to position [250, 0]
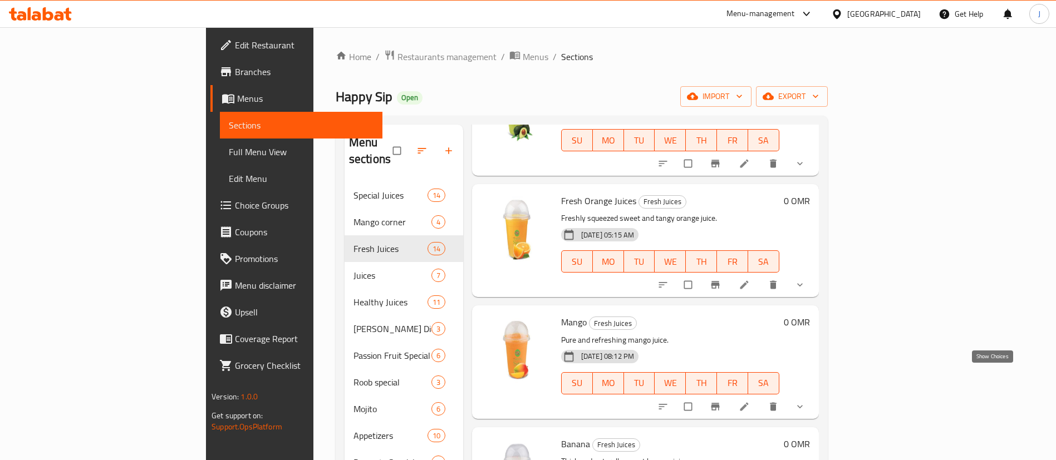
click at [805, 401] on icon "show more" at bounding box center [799, 406] width 11 height 11
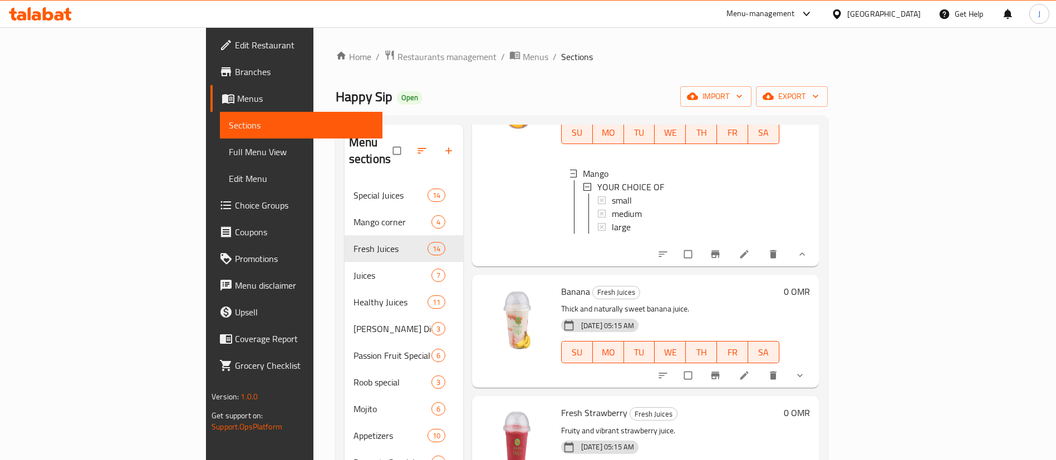
scroll to position [334, 0]
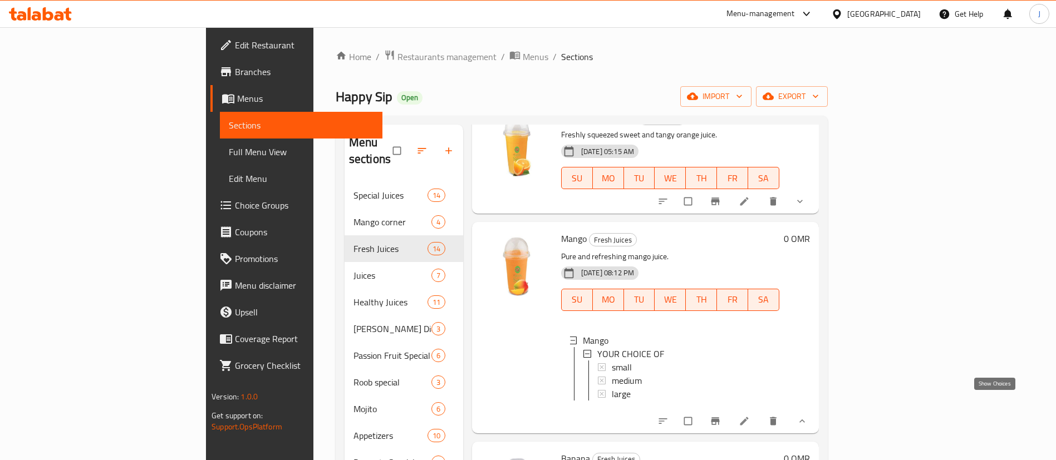
click at [808, 416] on icon "show more" at bounding box center [801, 421] width 11 height 11
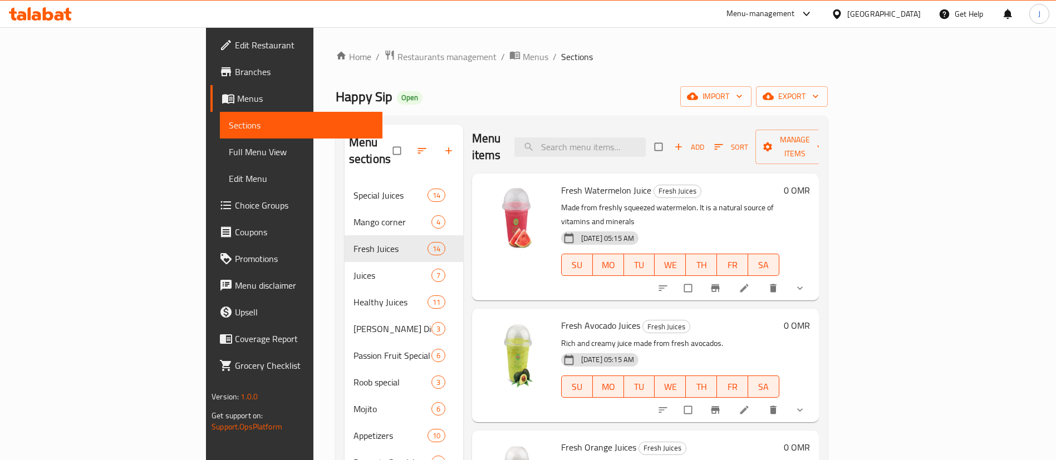
scroll to position [0, 0]
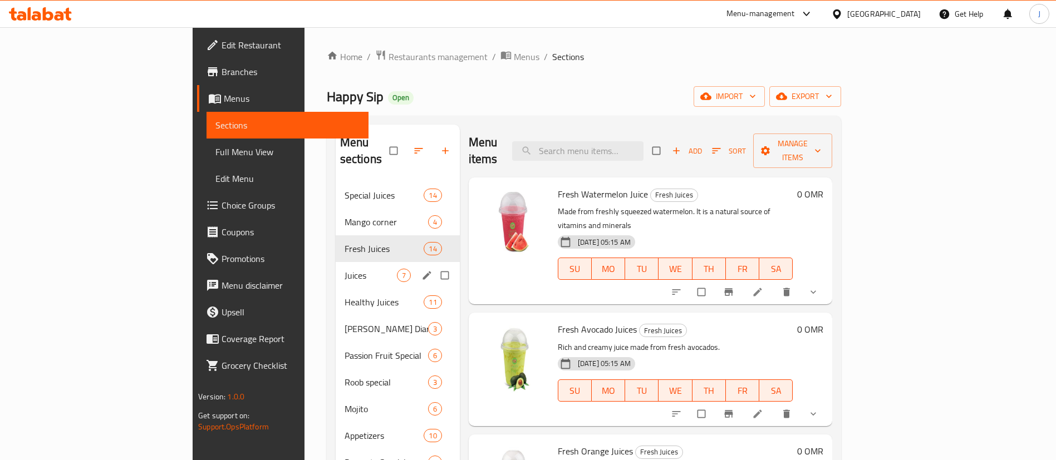
click at [336, 262] on div "Juices 7" at bounding box center [398, 275] width 124 height 27
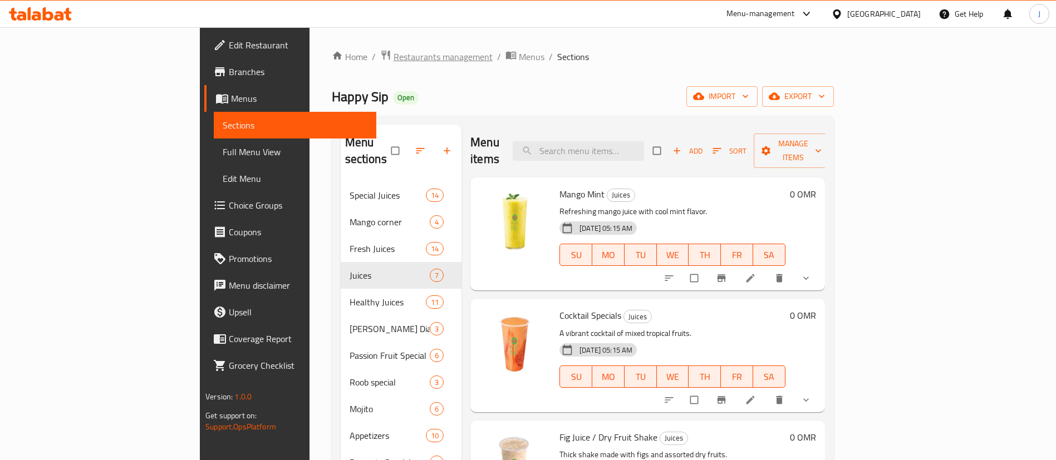
click at [393, 57] on span "Restaurants management" at bounding box center [442, 56] width 99 height 13
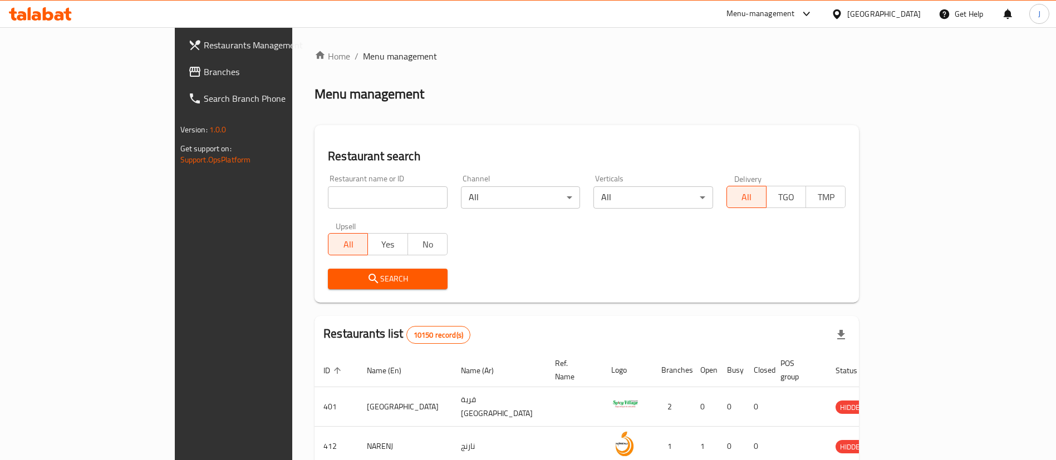
click at [328, 201] on input "search" at bounding box center [388, 197] width 120 height 22
type input "Chicken Ville"
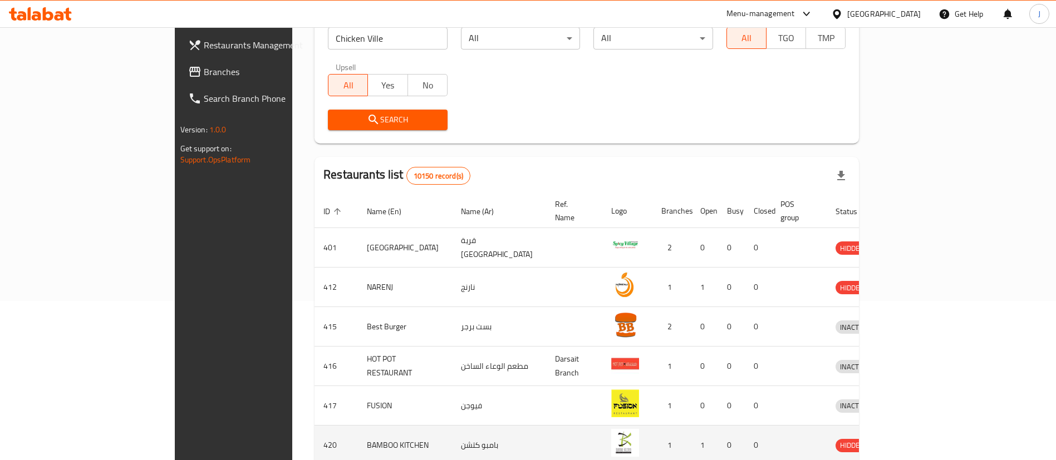
scroll to position [36, 0]
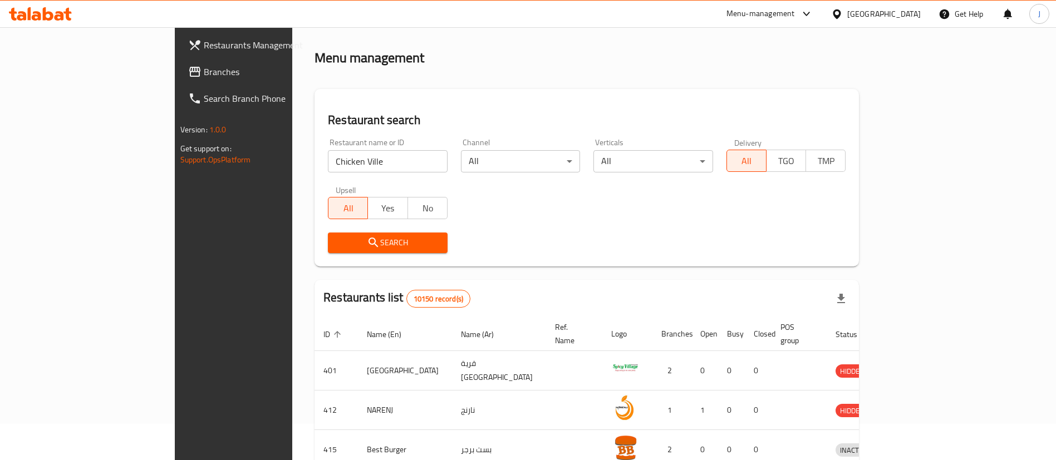
click at [380, 247] on span "Search" at bounding box center [388, 243] width 102 height 14
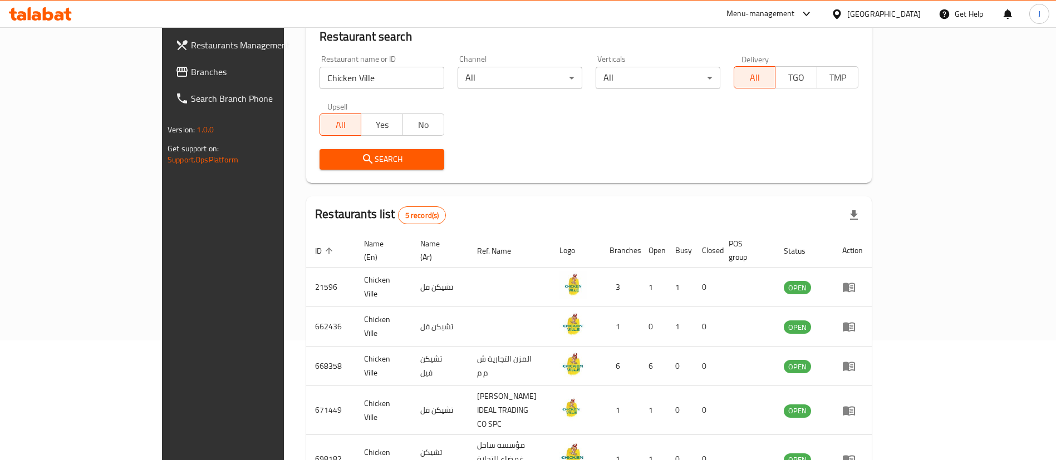
scroll to position [173, 0]
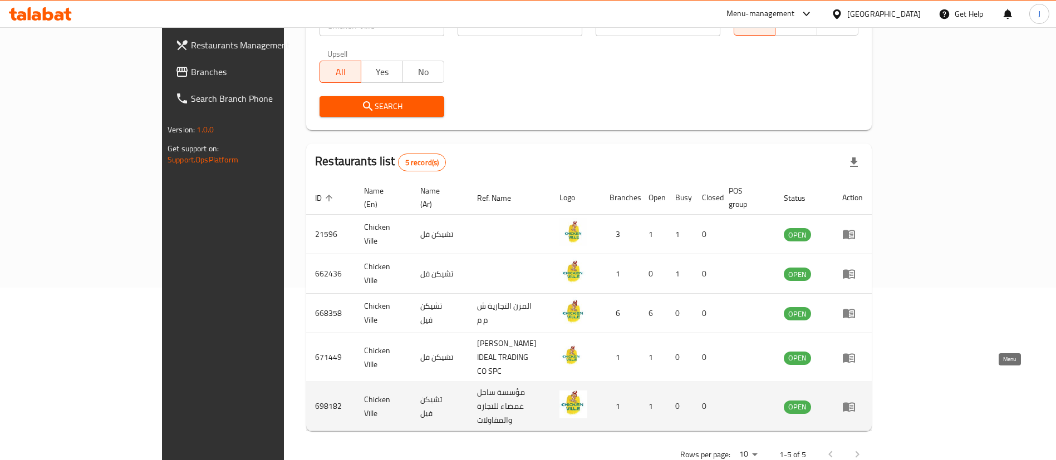
click at [855, 400] on icon "enhanced table" at bounding box center [848, 406] width 13 height 13
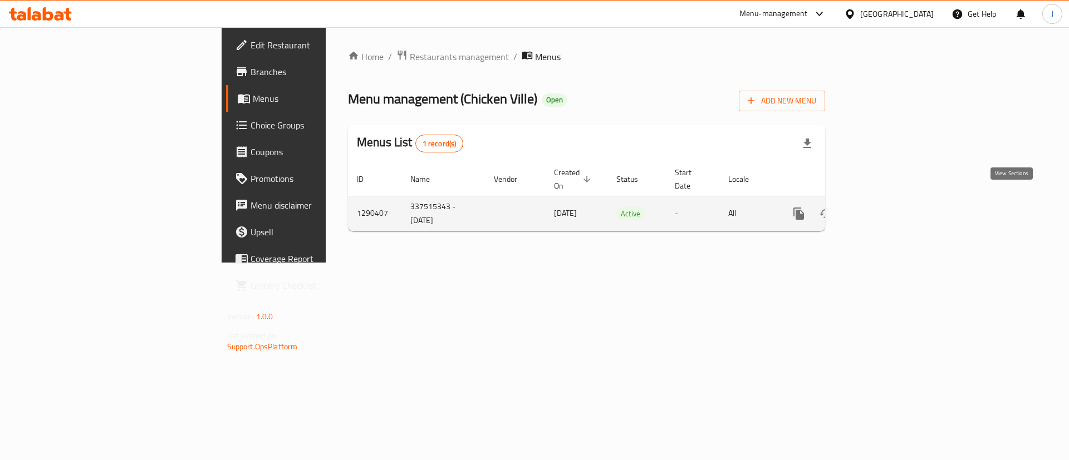
click at [885, 207] on icon "enhanced table" at bounding box center [878, 213] width 13 height 13
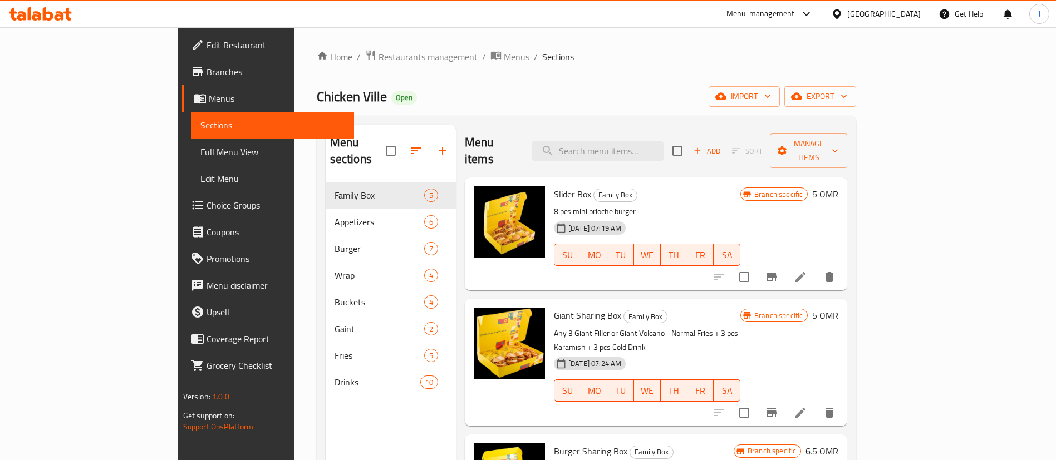
click at [838, 186] on h6 "5 OMR" at bounding box center [825, 194] width 26 height 16
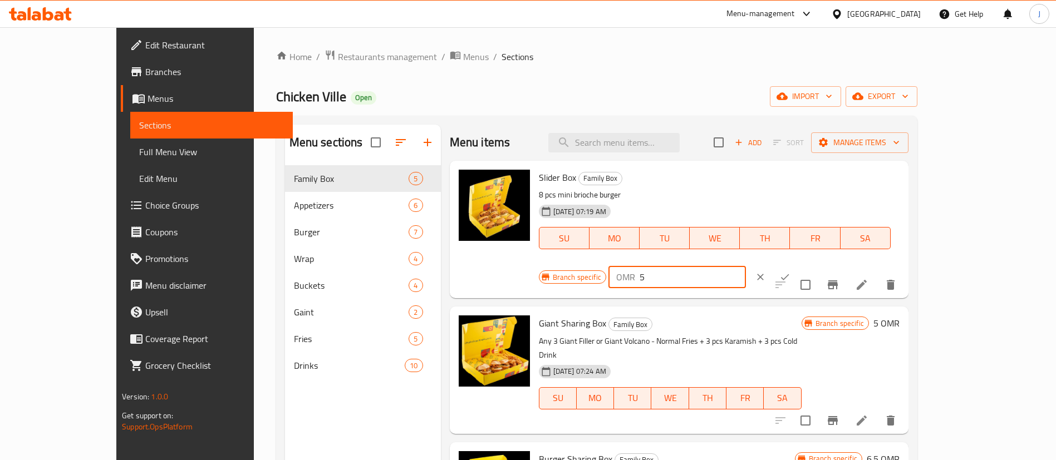
click at [746, 266] on input "5" at bounding box center [692, 277] width 106 height 22
paste input "6.4"
type input "6.45"
click at [790, 272] on icon "ok" at bounding box center [784, 277] width 11 height 11
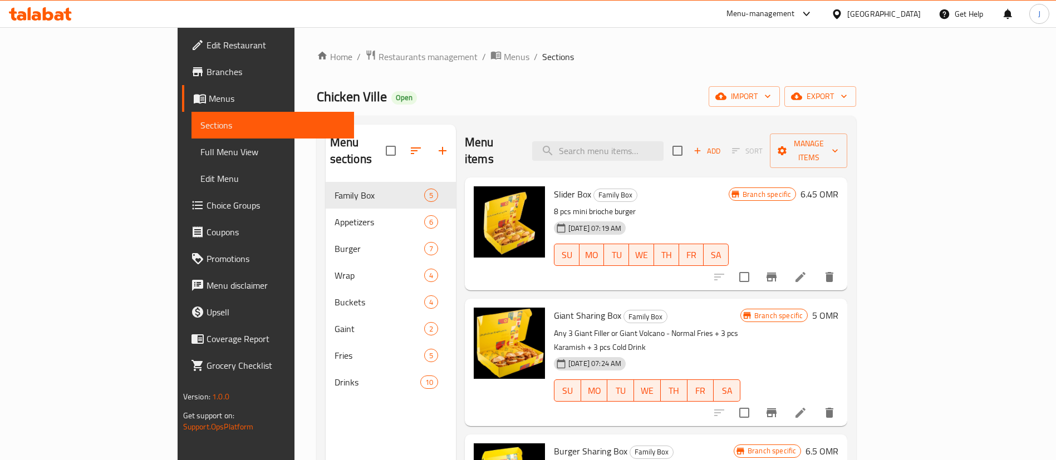
click at [838, 186] on h6 "6.45 OMR" at bounding box center [819, 194] width 38 height 16
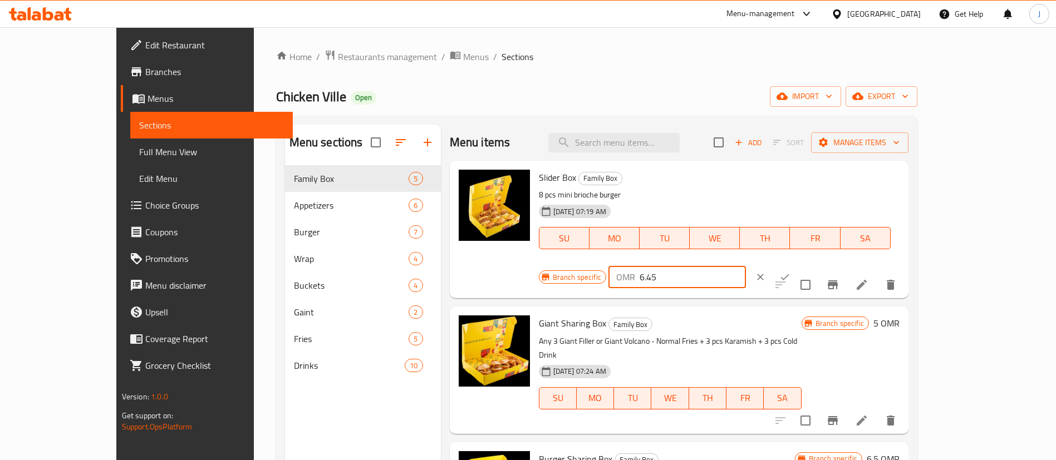
drag, startPoint x: 900, startPoint y: 185, endPoint x: 831, endPoint y: 187, distance: 69.0
click at [746, 266] on div "OMR 6.45 ​" at bounding box center [676, 277] width 137 height 22
click at [899, 316] on h6 "5 OMR" at bounding box center [886, 324] width 26 height 16
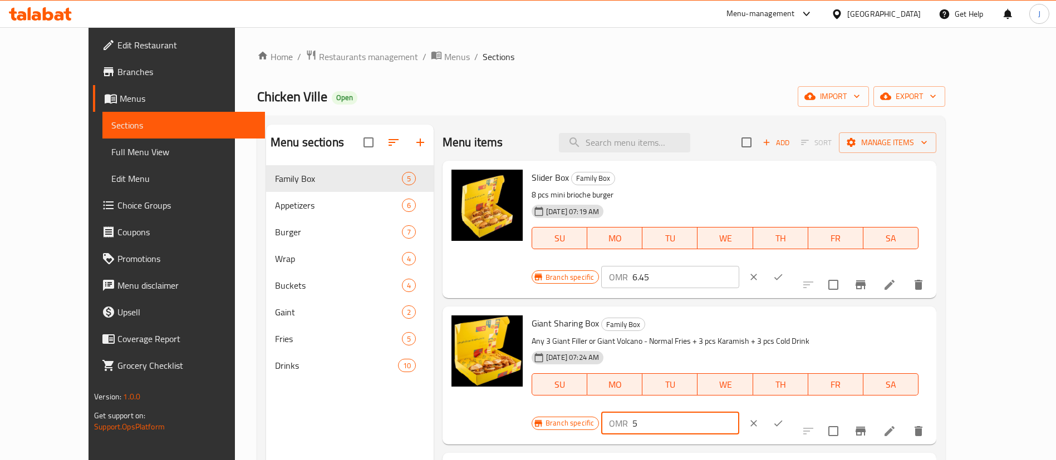
drag, startPoint x: 882, startPoint y: 299, endPoint x: 827, endPoint y: 298, distance: 54.6
click at [738, 412] on div "OMR 5 ​" at bounding box center [669, 423] width 137 height 22
paste input "6.4"
type input "6.45"
click at [790, 411] on button "ok" at bounding box center [778, 423] width 24 height 24
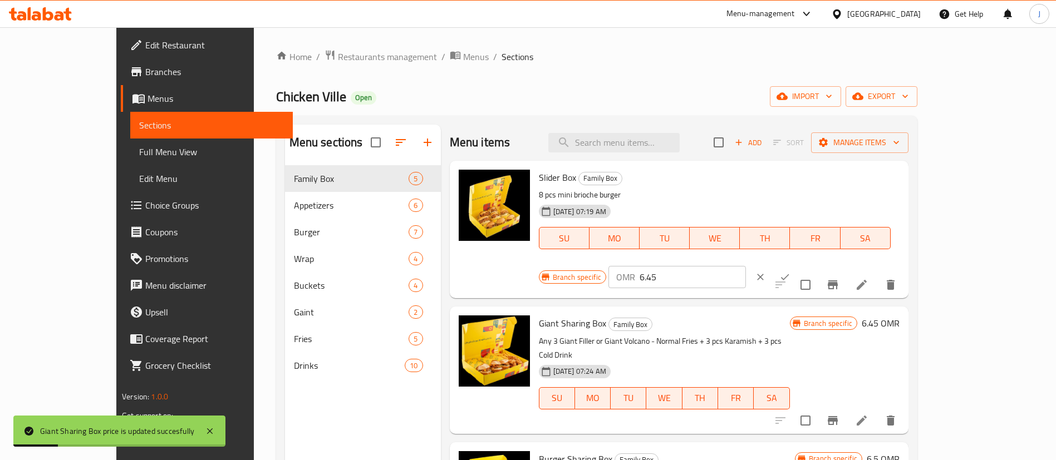
click at [790, 272] on icon "ok" at bounding box center [784, 277] width 11 height 11
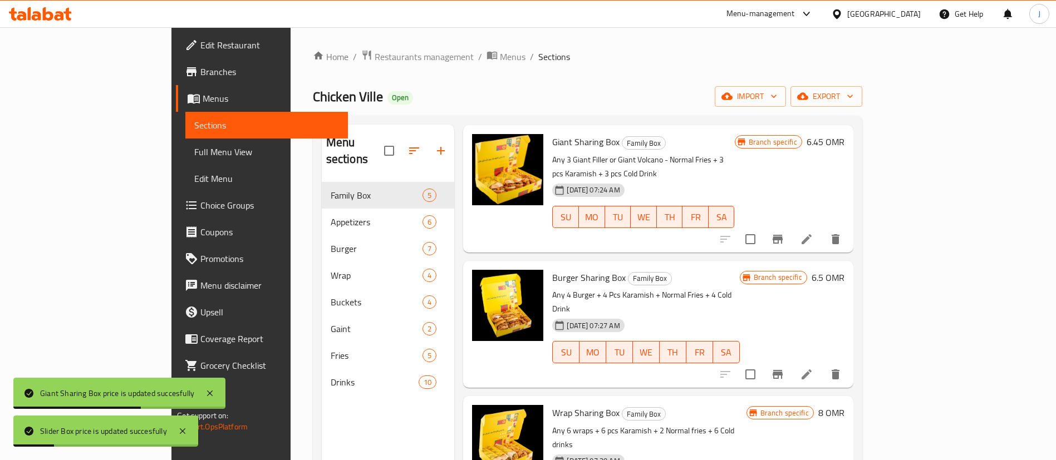
scroll to position [175, 0]
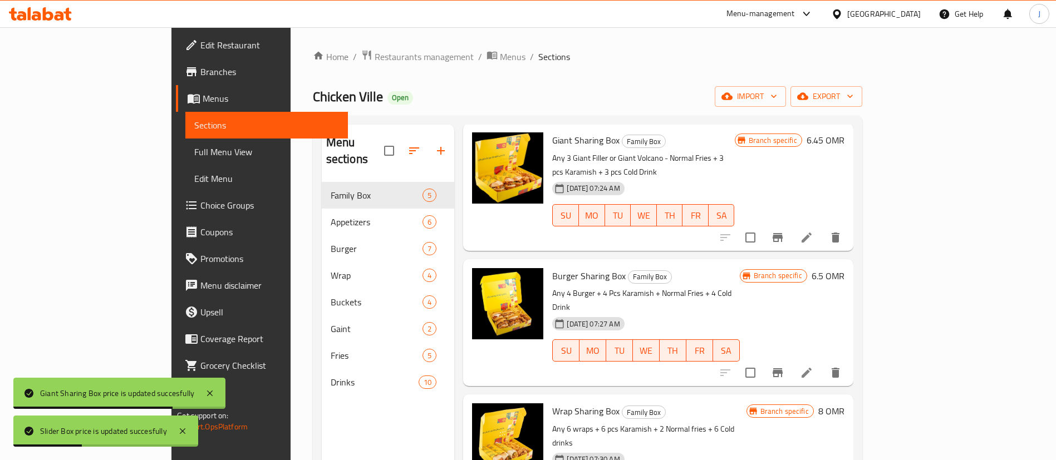
click at [844, 268] on h6 "6.5 OMR" at bounding box center [827, 276] width 33 height 16
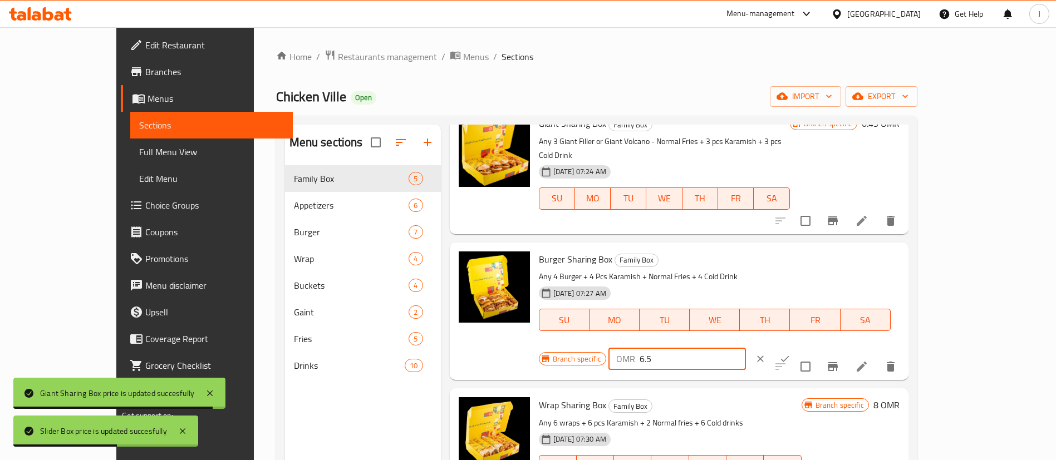
drag, startPoint x: 873, startPoint y: 257, endPoint x: 829, endPoint y: 257, distance: 44.5
click at [746, 348] on div "OMR 6.5 ​" at bounding box center [676, 359] width 137 height 22
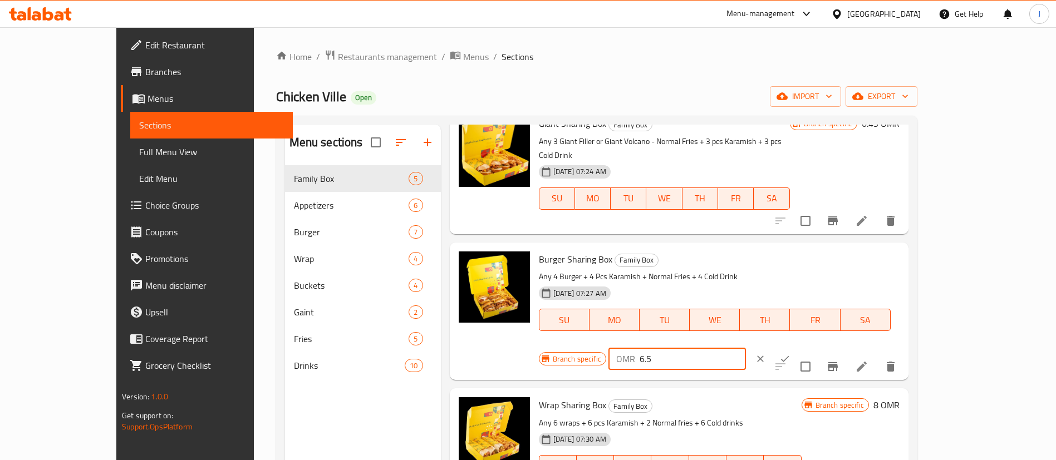
paste input "8.4"
type input "8.4"
click at [790, 353] on icon "ok" at bounding box center [784, 358] width 11 height 11
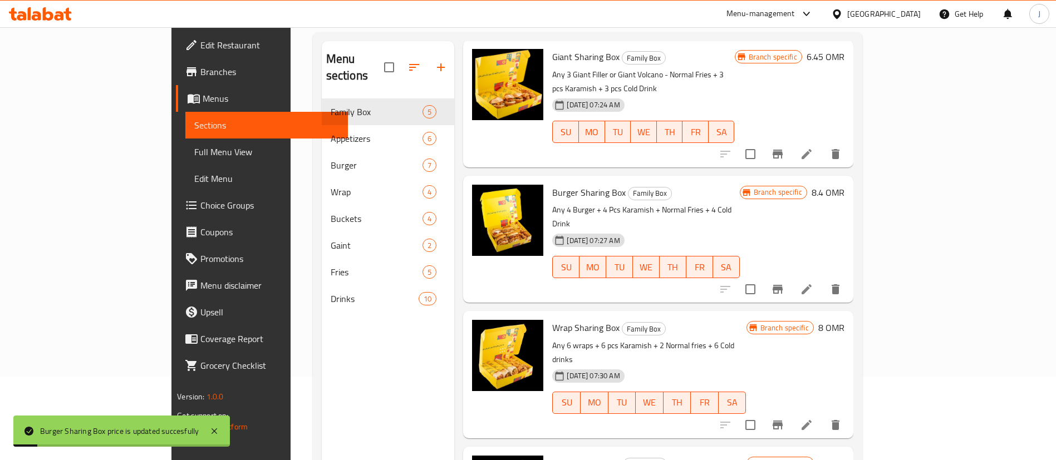
scroll to position [156, 0]
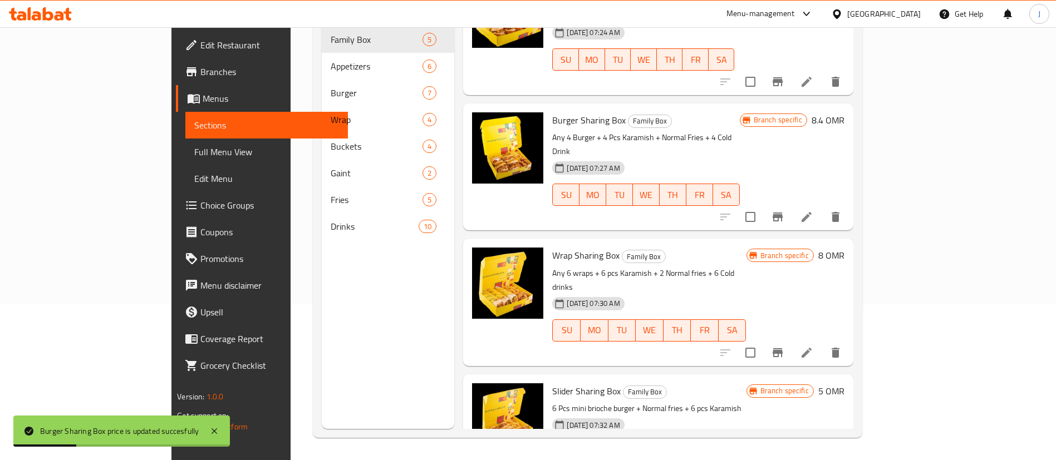
click at [844, 248] on h6 "8 OMR" at bounding box center [831, 256] width 26 height 16
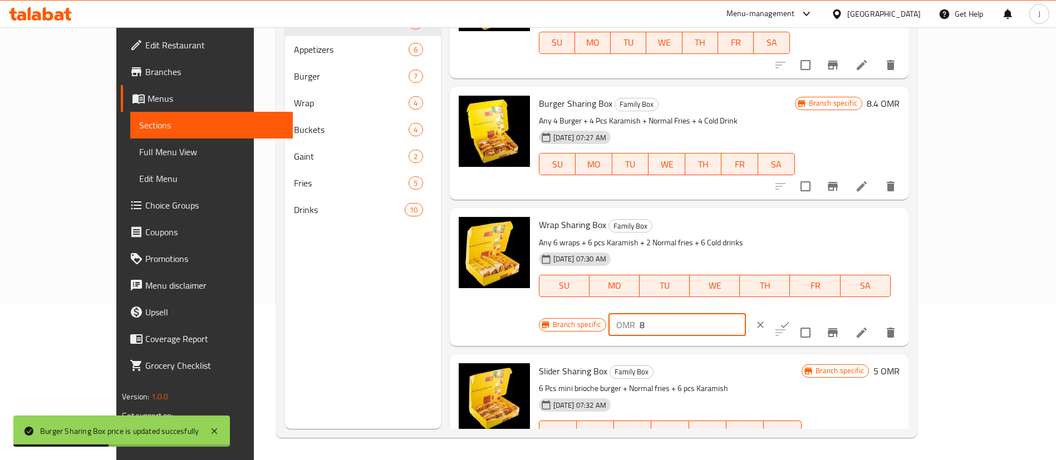
drag, startPoint x: 853, startPoint y: 216, endPoint x: 843, endPoint y: 216, distance: 10.6
click at [746, 314] on div "OMR 8 ​" at bounding box center [676, 325] width 137 height 22
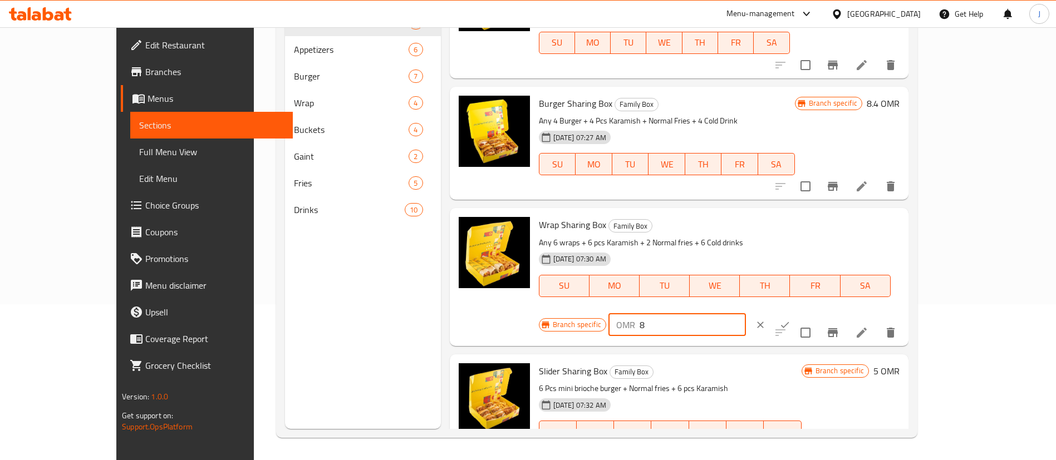
click at [766, 319] on icon "clear" at bounding box center [760, 324] width 11 height 11
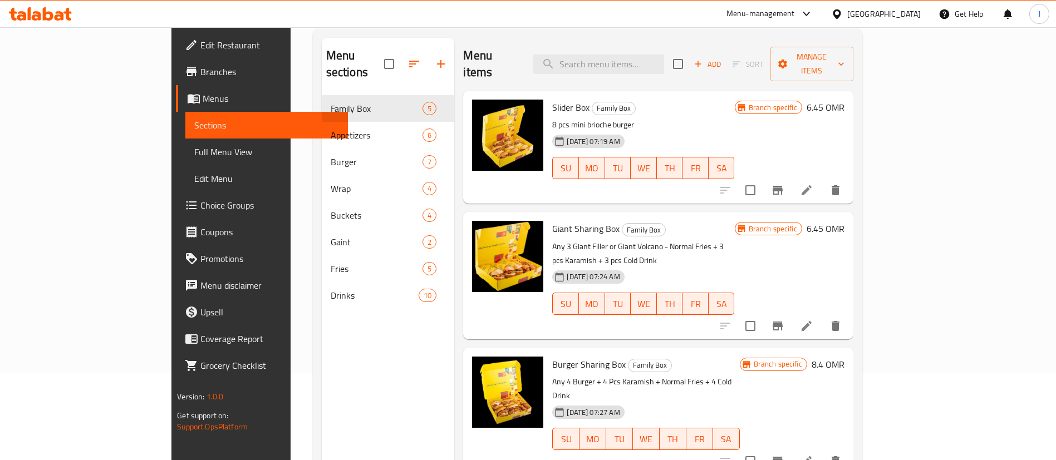
scroll to position [0, 0]
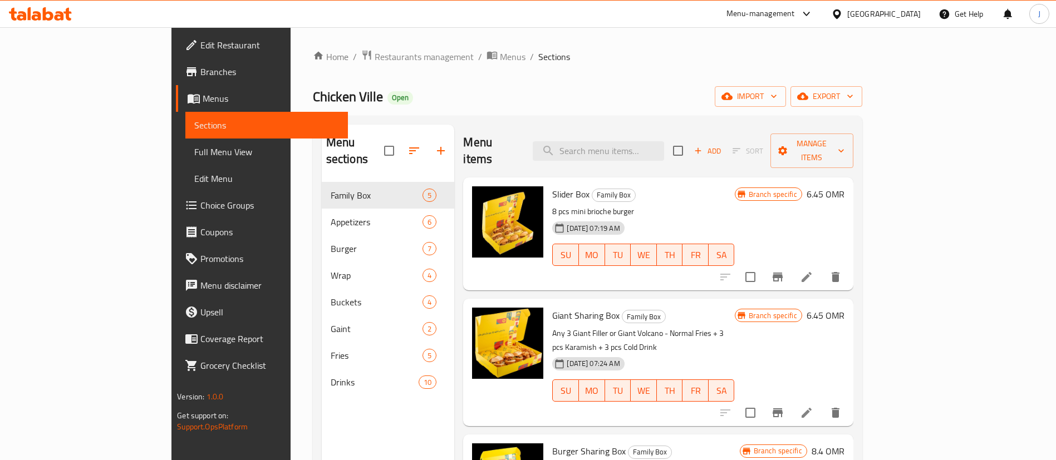
click at [844, 186] on h6 "6.45 OMR" at bounding box center [825, 194] width 38 height 16
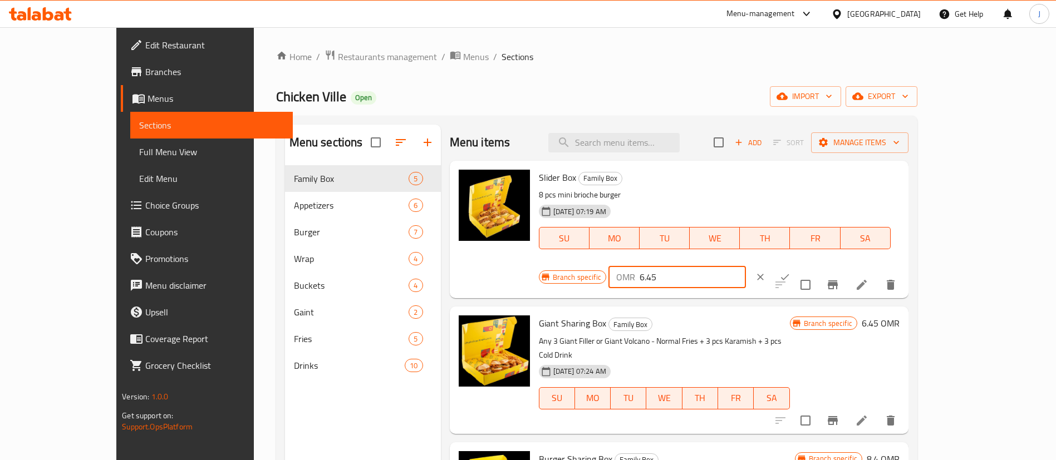
drag, startPoint x: 851, startPoint y: 186, endPoint x: 832, endPoint y: 184, distance: 19.6
click at [746, 266] on div "OMR 6.45 ​" at bounding box center [676, 277] width 137 height 22
click at [790, 272] on icon "ok" at bounding box center [784, 277] width 11 height 11
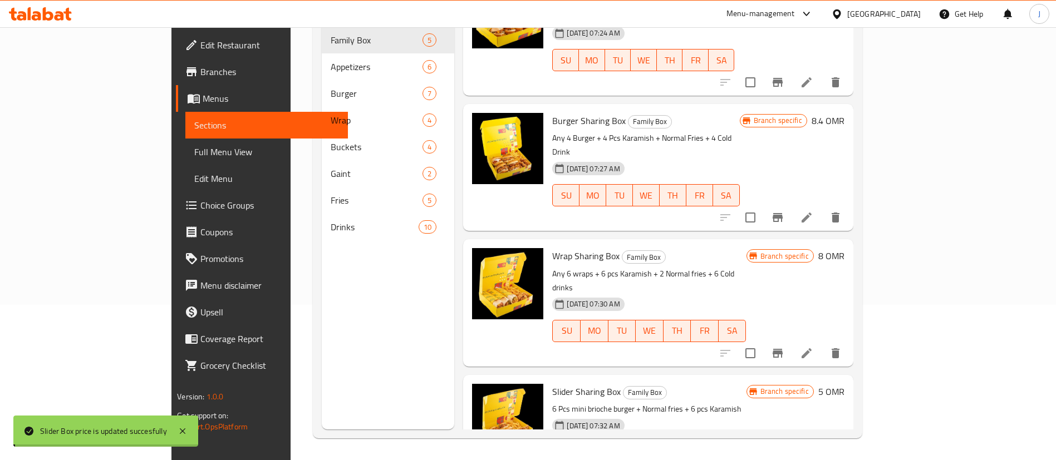
scroll to position [156, 0]
click at [844, 383] on h6 "5 OMR" at bounding box center [831, 391] width 26 height 16
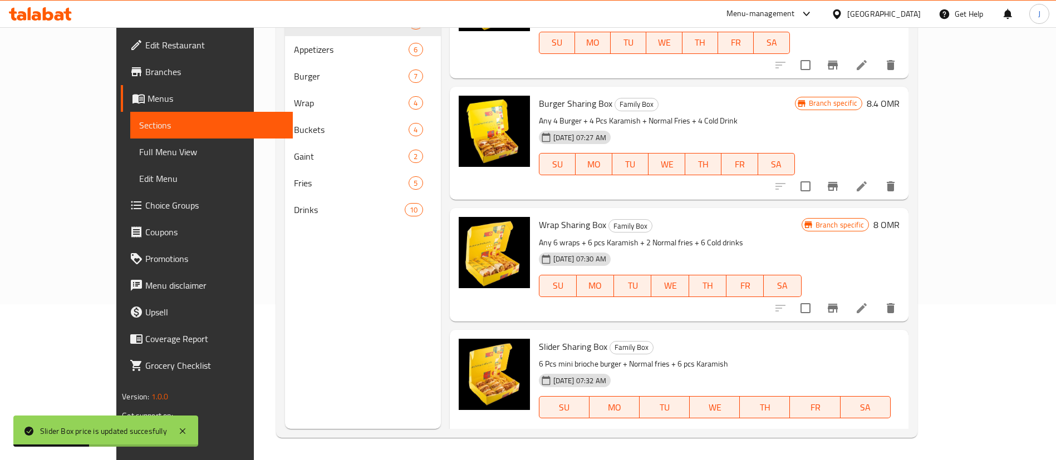
drag, startPoint x: 825, startPoint y: 332, endPoint x: 806, endPoint y: 332, distance: 18.9
click at [806, 434] on div "Branch specific OMR 5 ​" at bounding box center [677, 446] width 276 height 24
paste input "6.4"
type input "6.45"
click at [790, 441] on icon "ok" at bounding box center [784, 446] width 11 height 11
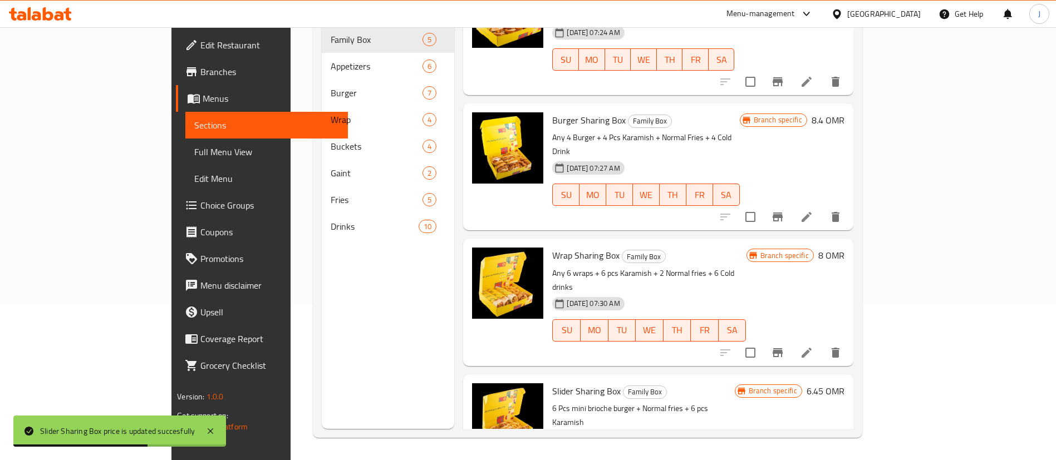
click at [844, 248] on h6 "8 OMR" at bounding box center [831, 256] width 26 height 16
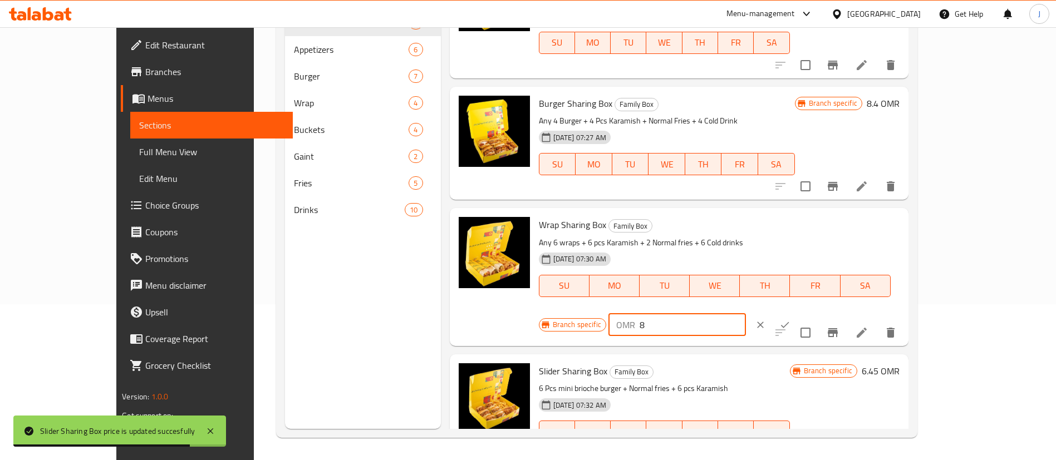
drag, startPoint x: 877, startPoint y: 216, endPoint x: 838, endPoint y: 216, distance: 38.4
click at [746, 314] on div "OMR 8 ​" at bounding box center [676, 325] width 137 height 22
paste input "10.3"
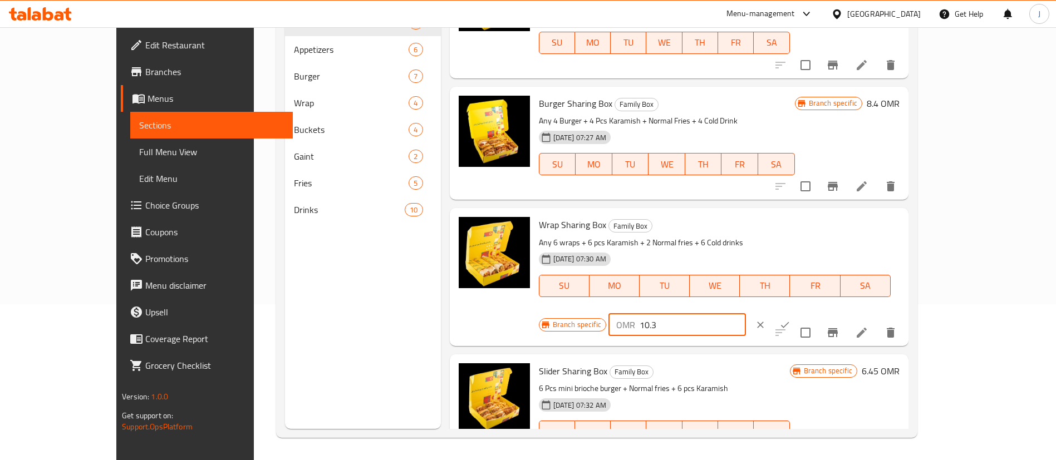
type input "10.3"
click at [790, 319] on icon "ok" at bounding box center [784, 324] width 11 height 11
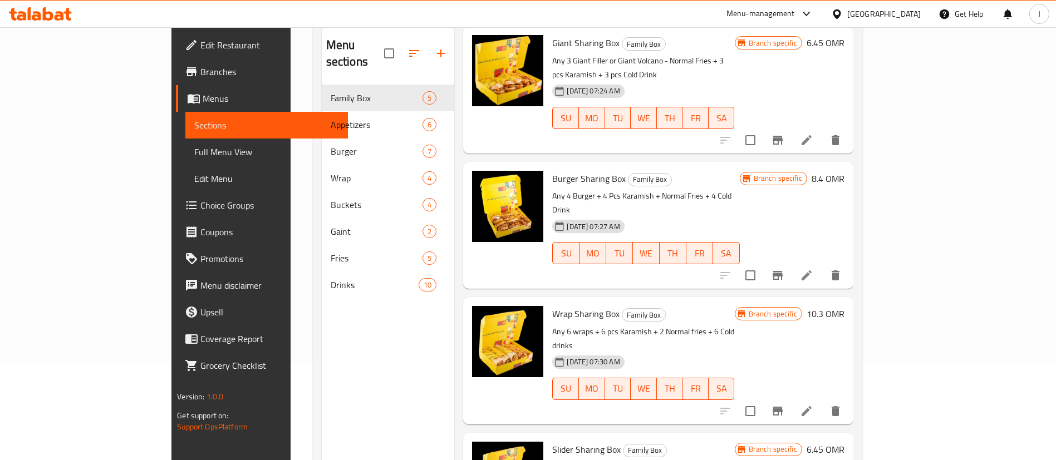
scroll to position [0, 0]
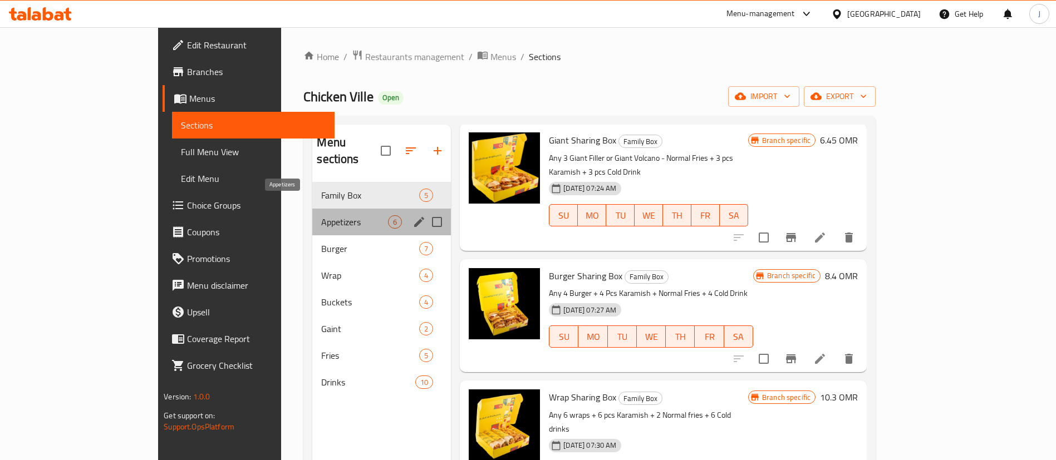
click at [321, 215] on span "Appetizers" at bounding box center [354, 221] width 67 height 13
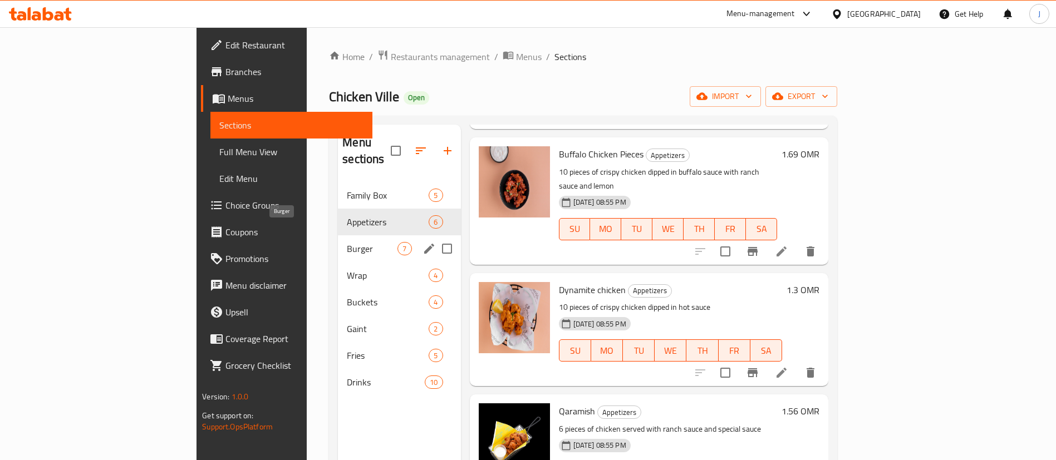
click at [347, 242] on span "Burger" at bounding box center [372, 248] width 51 height 13
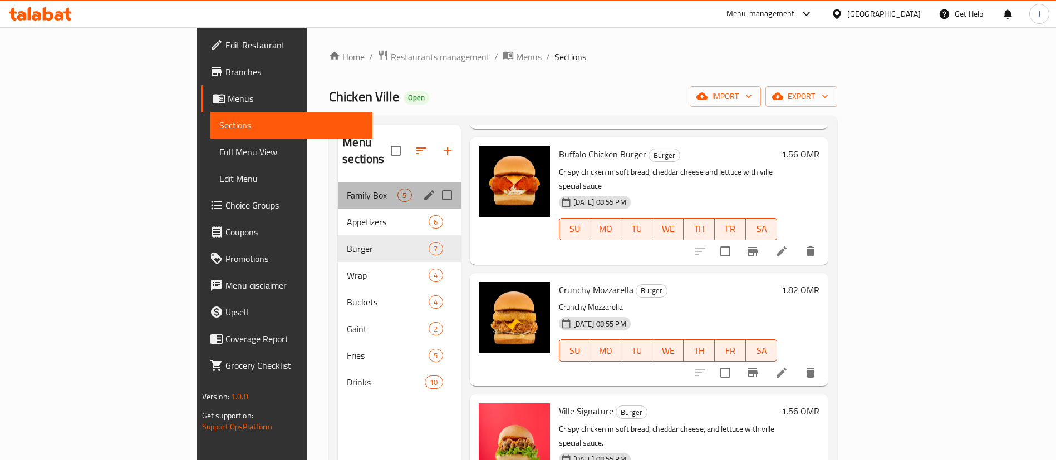
click at [338, 185] on div "Family Box 5" at bounding box center [399, 195] width 122 height 27
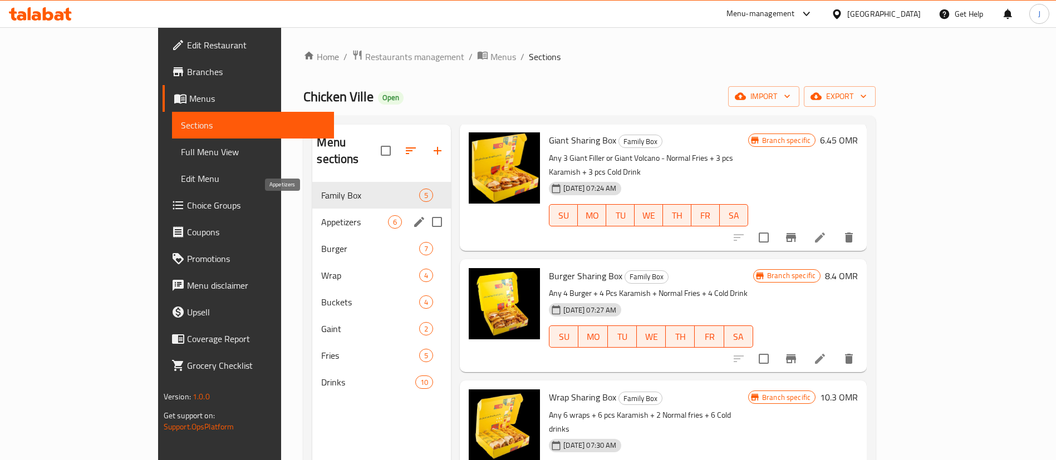
click at [321, 215] on span "Appetizers" at bounding box center [354, 221] width 67 height 13
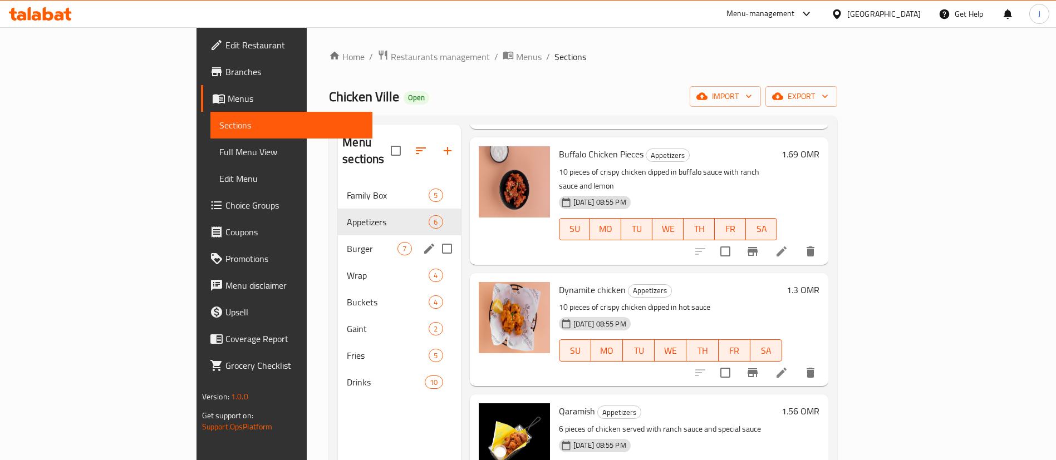
click at [347, 242] on span "Burger" at bounding box center [372, 248] width 51 height 13
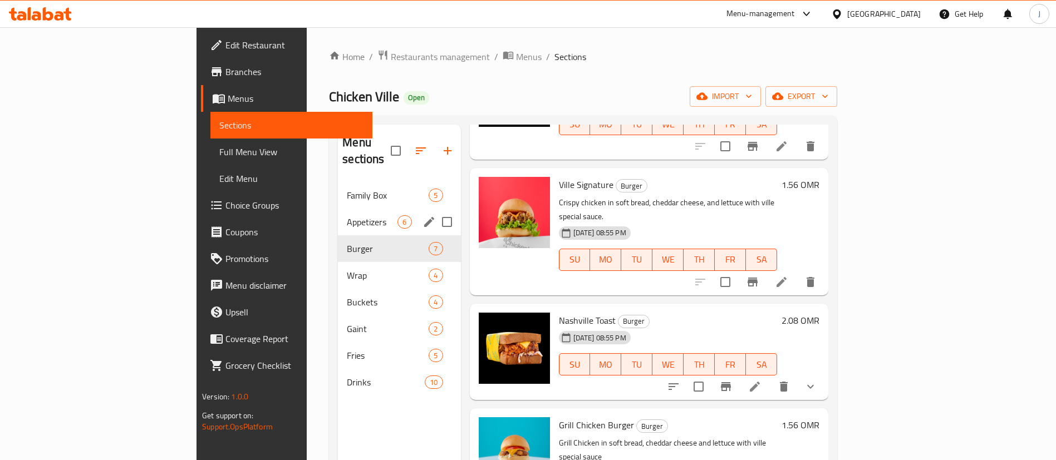
click at [347, 215] on span "Appetizers" at bounding box center [372, 221] width 51 height 13
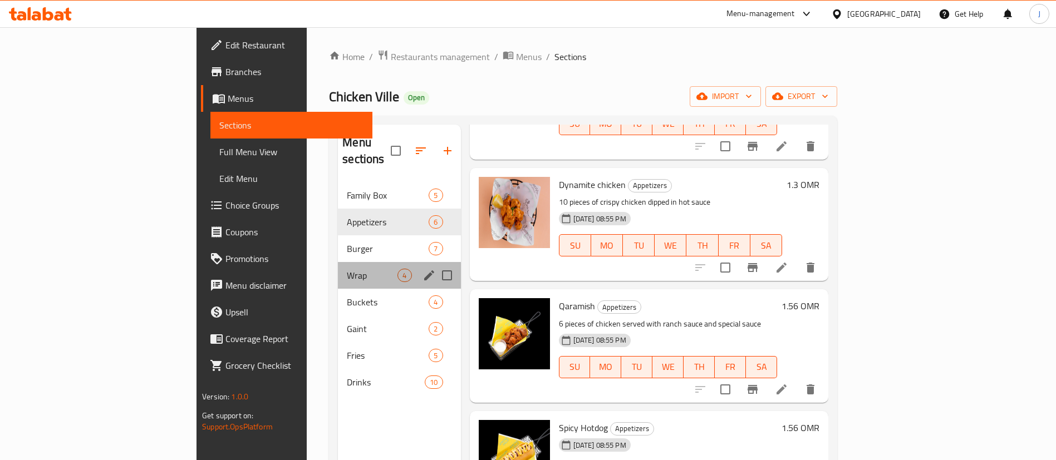
click at [338, 262] on div "Wrap 4" at bounding box center [399, 275] width 122 height 27
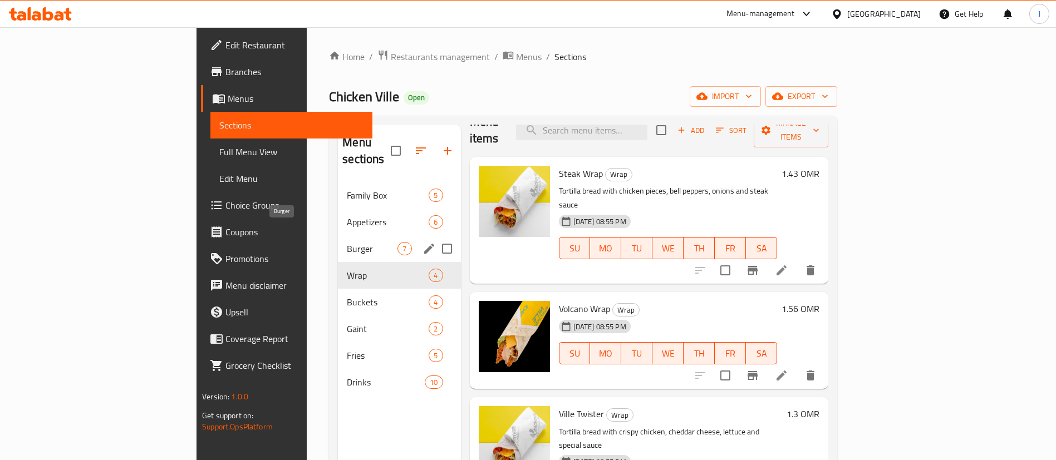
click at [347, 242] on span "Burger" at bounding box center [372, 248] width 51 height 13
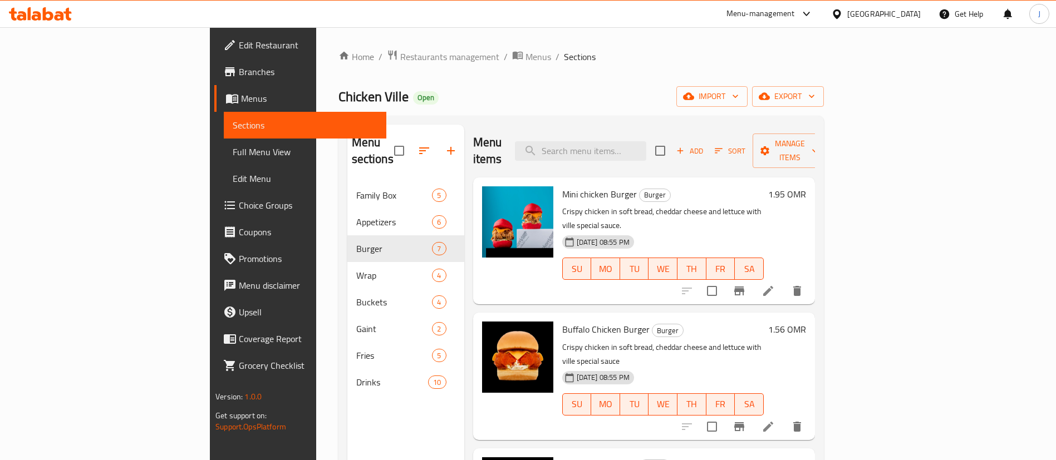
click at [794, 80] on div "Home / Restaurants management / Menus / Sections Chicken Ville Open import expo…" at bounding box center [580, 322] width 485 height 544
click at [400, 58] on span "Restaurants management" at bounding box center [449, 56] width 99 height 13
